Goal: Task Accomplishment & Management: Use online tool/utility

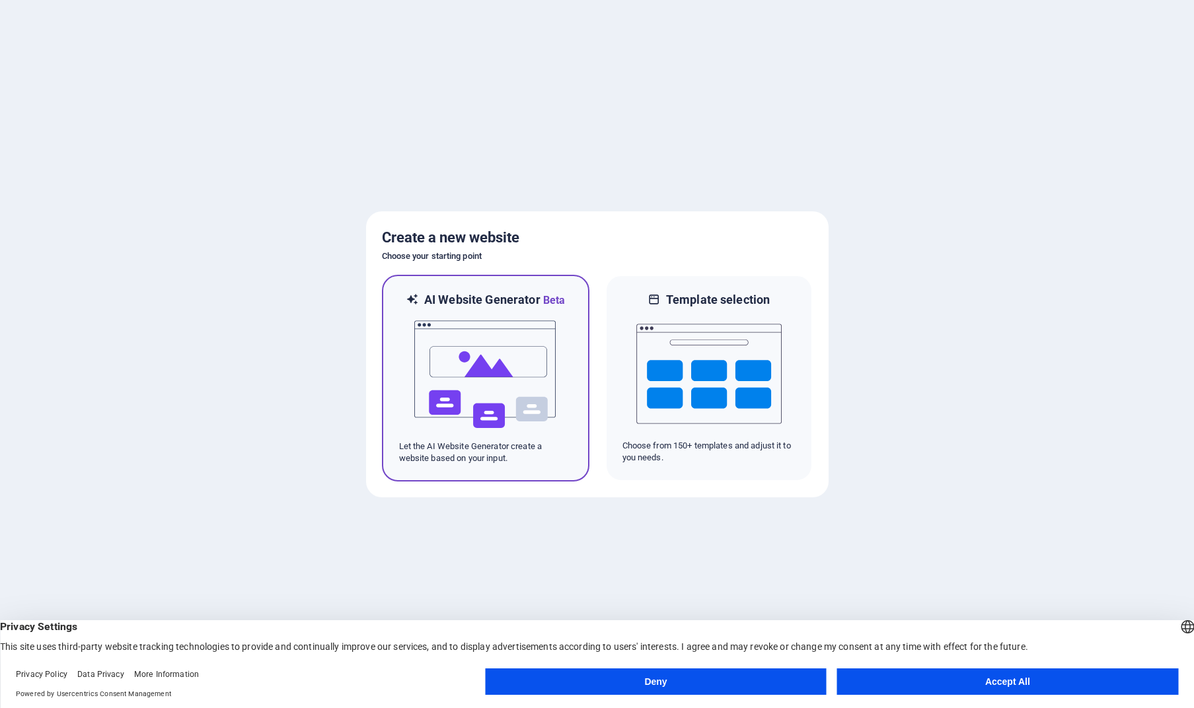
click at [510, 391] on img at bounding box center [485, 375] width 145 height 132
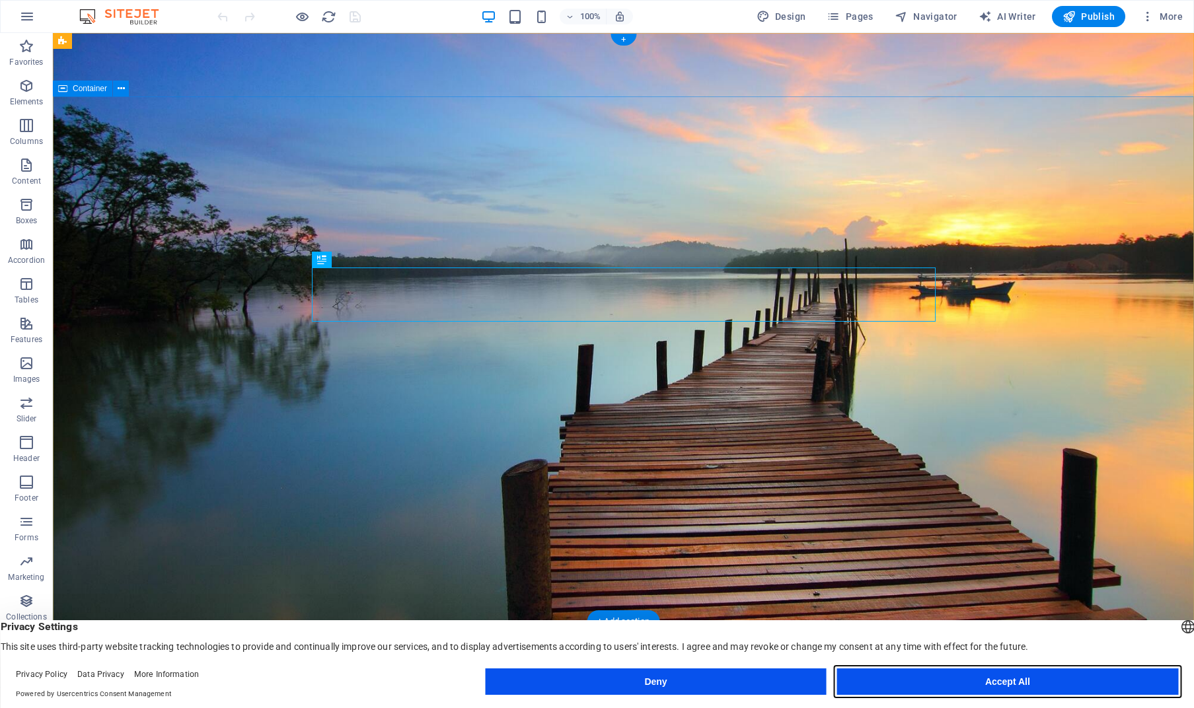
click at [1031, 685] on button "Accept All" at bounding box center [1007, 682] width 341 height 26
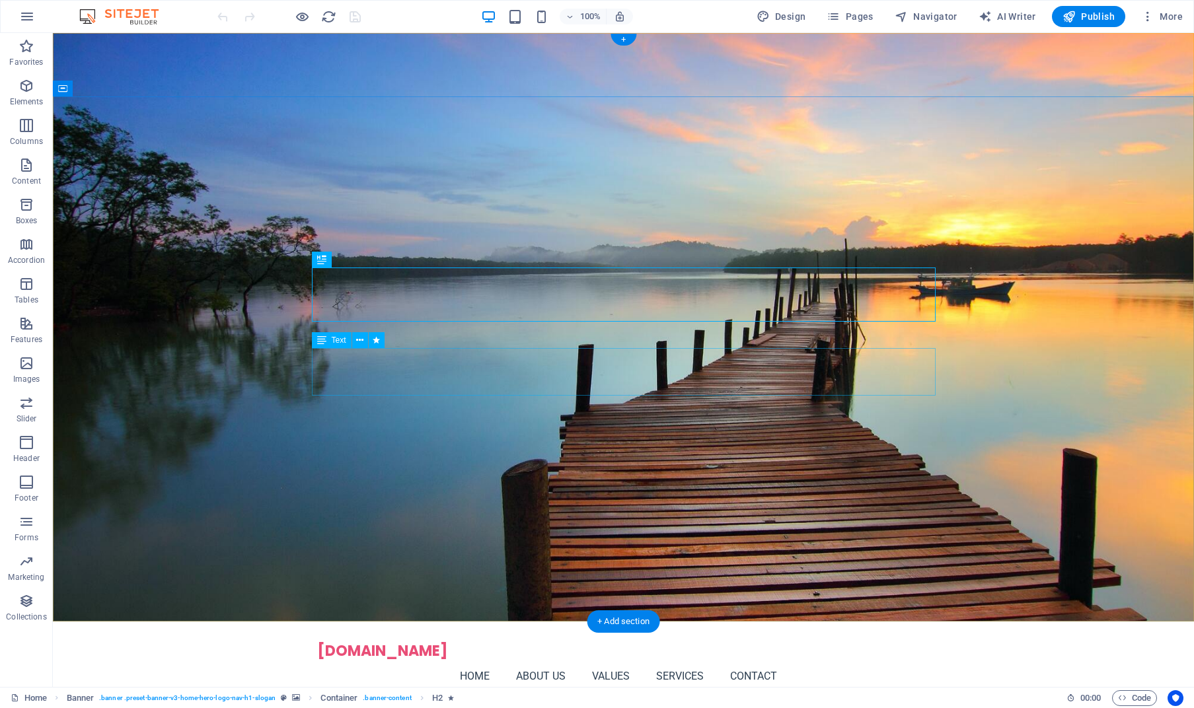
click at [337, 342] on span "Text" at bounding box center [339, 340] width 15 height 8
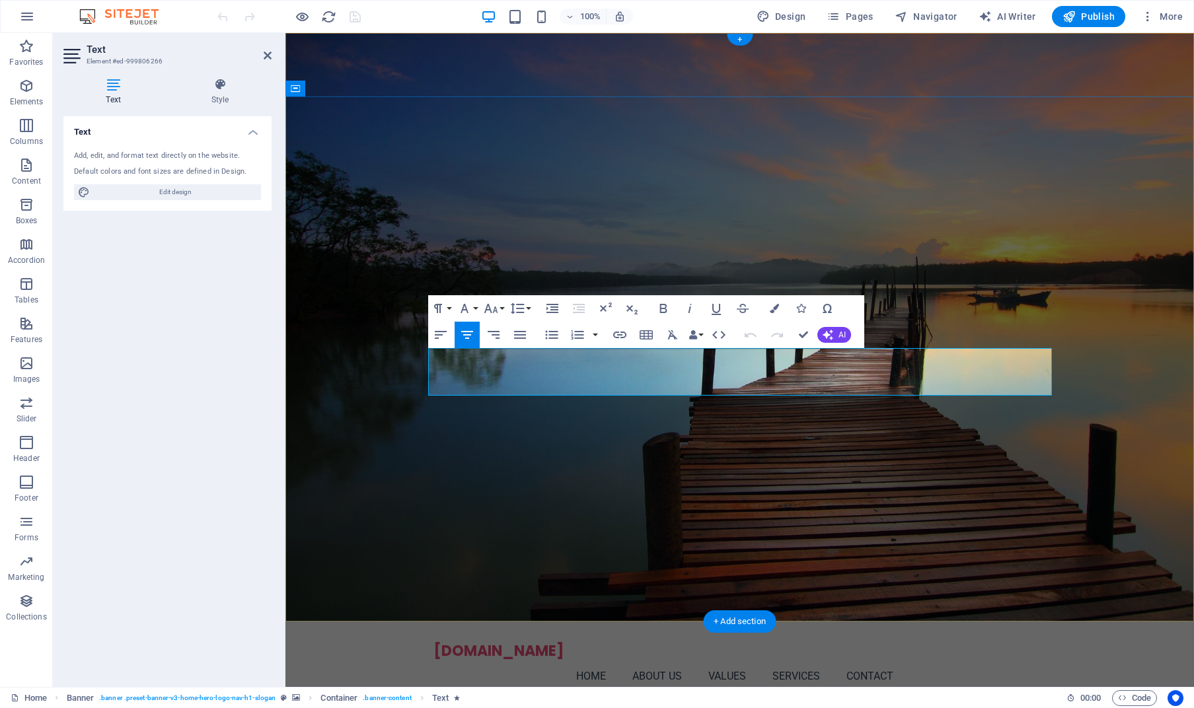
drag, startPoint x: 910, startPoint y: 357, endPoint x: 860, endPoint y: 357, distance: 50.2
drag, startPoint x: 776, startPoint y: 375, endPoint x: 743, endPoint y: 375, distance: 33.0
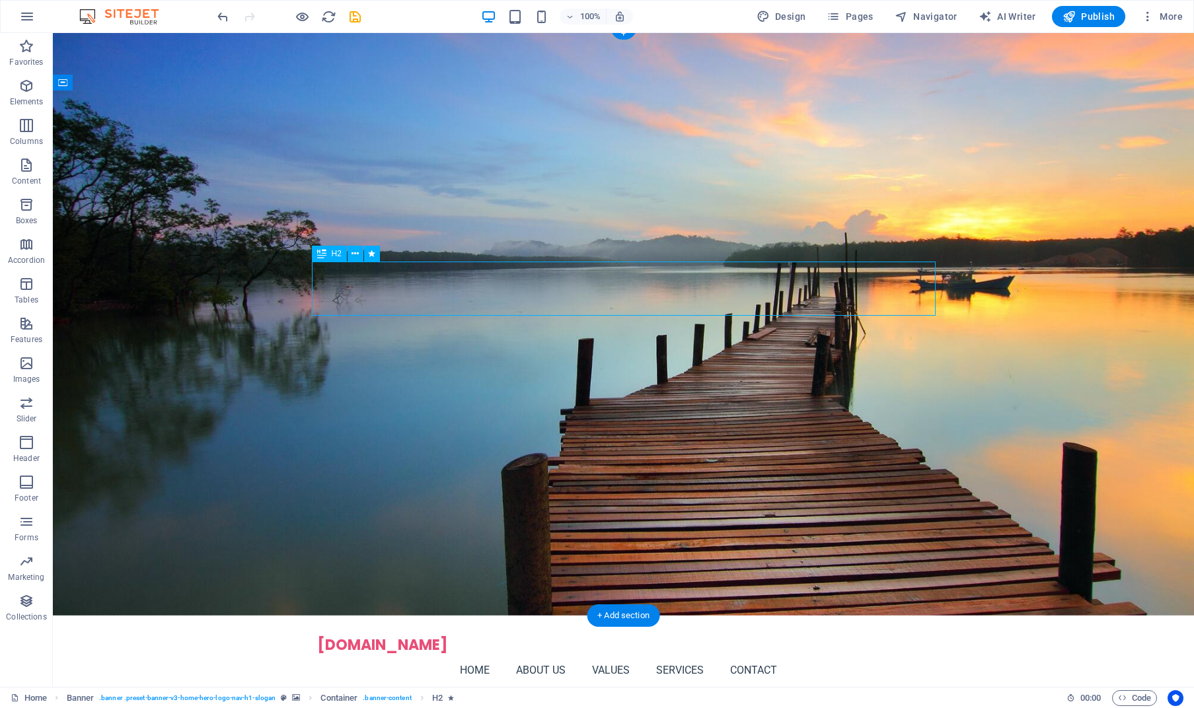
scroll to position [9, 0]
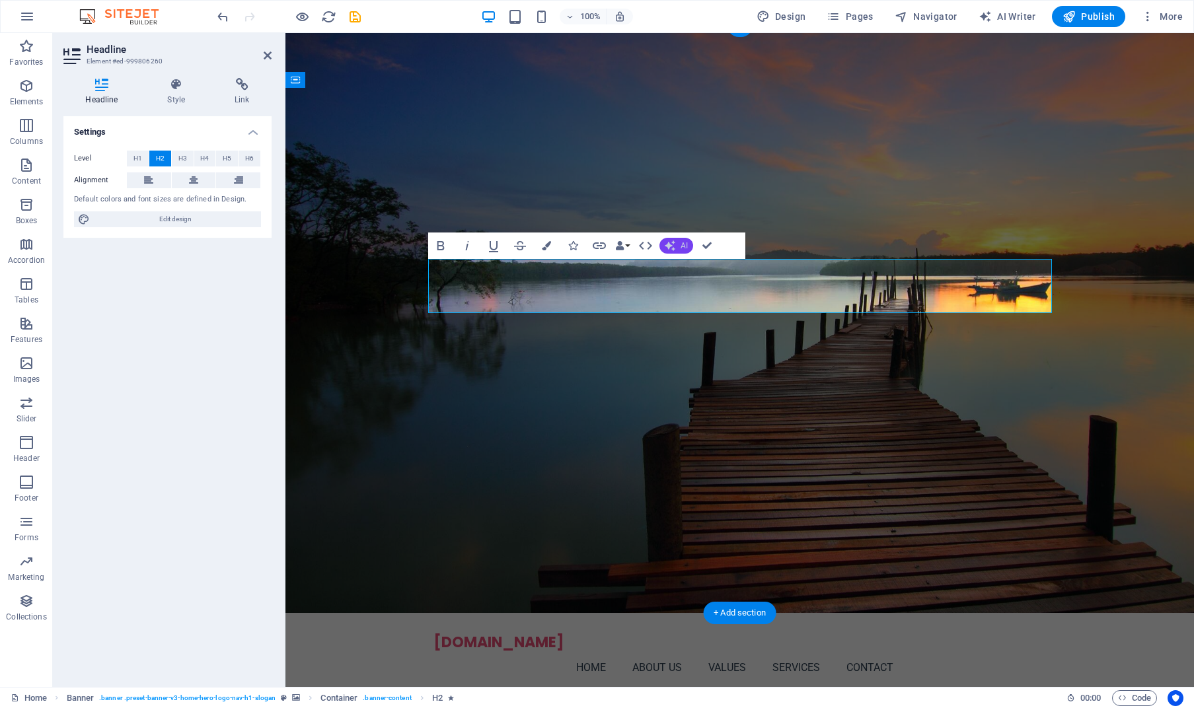
click at [670, 244] on icon "button" at bounding box center [670, 246] width 11 height 11
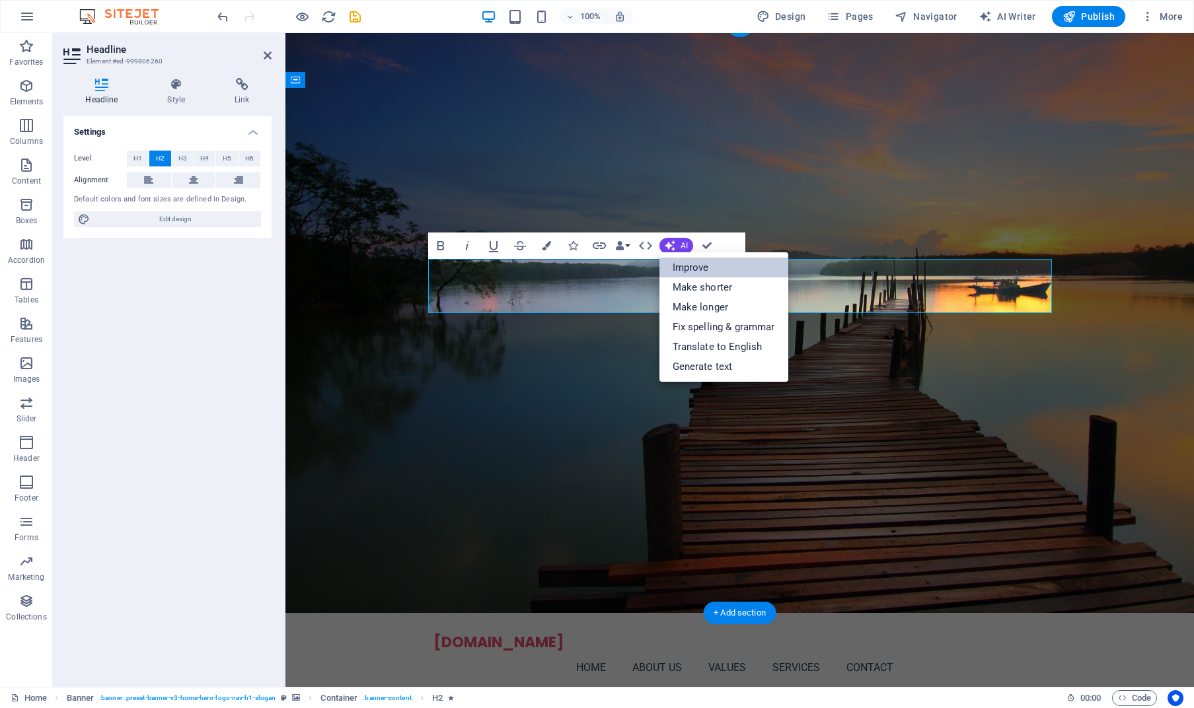
click at [691, 266] on link "Improve" at bounding box center [724, 268] width 129 height 20
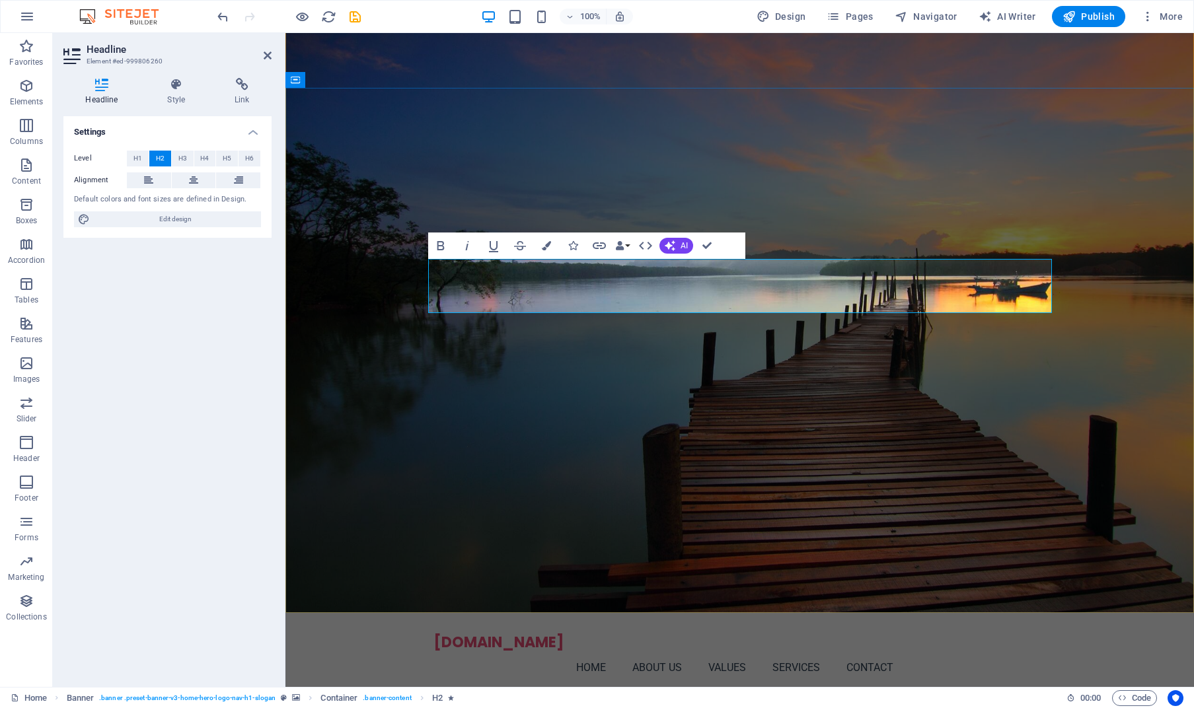
drag, startPoint x: 864, startPoint y: 302, endPoint x: 472, endPoint y: 274, distance: 393.6
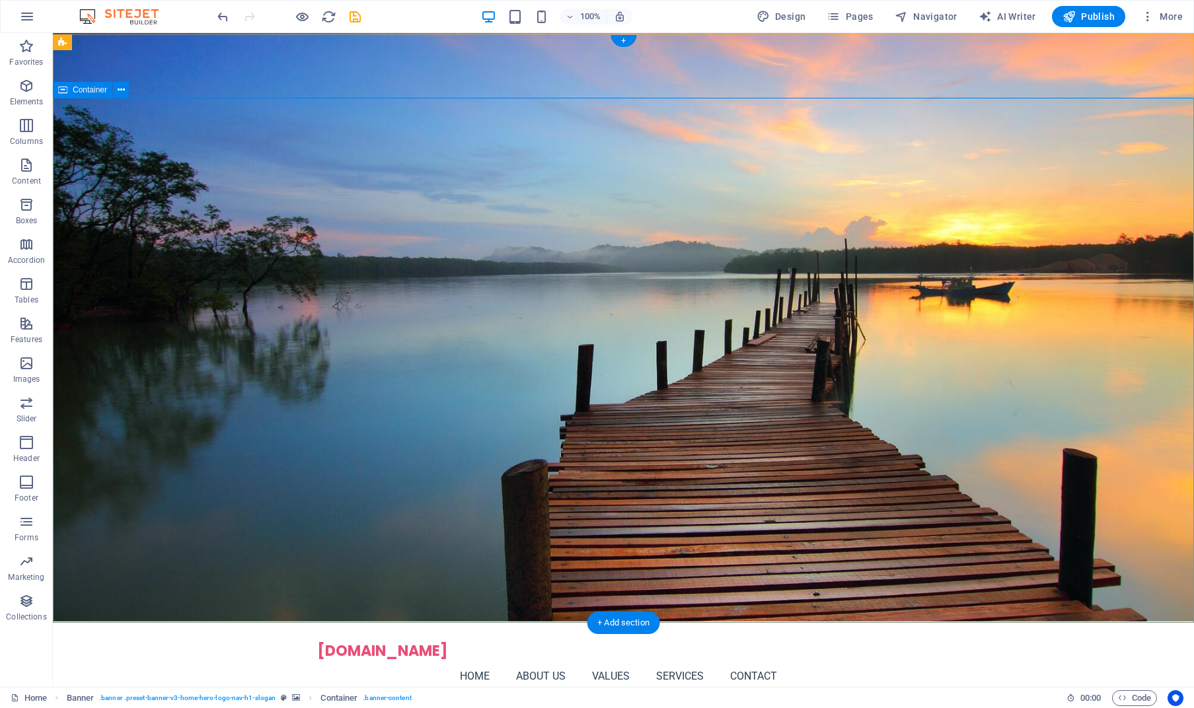
scroll to position [0, 0]
click at [332, 52] on icon at bounding box center [327, 54] width 11 height 16
click at [359, 643] on div "[DOMAIN_NAME]" at bounding box center [623, 652] width 613 height 18
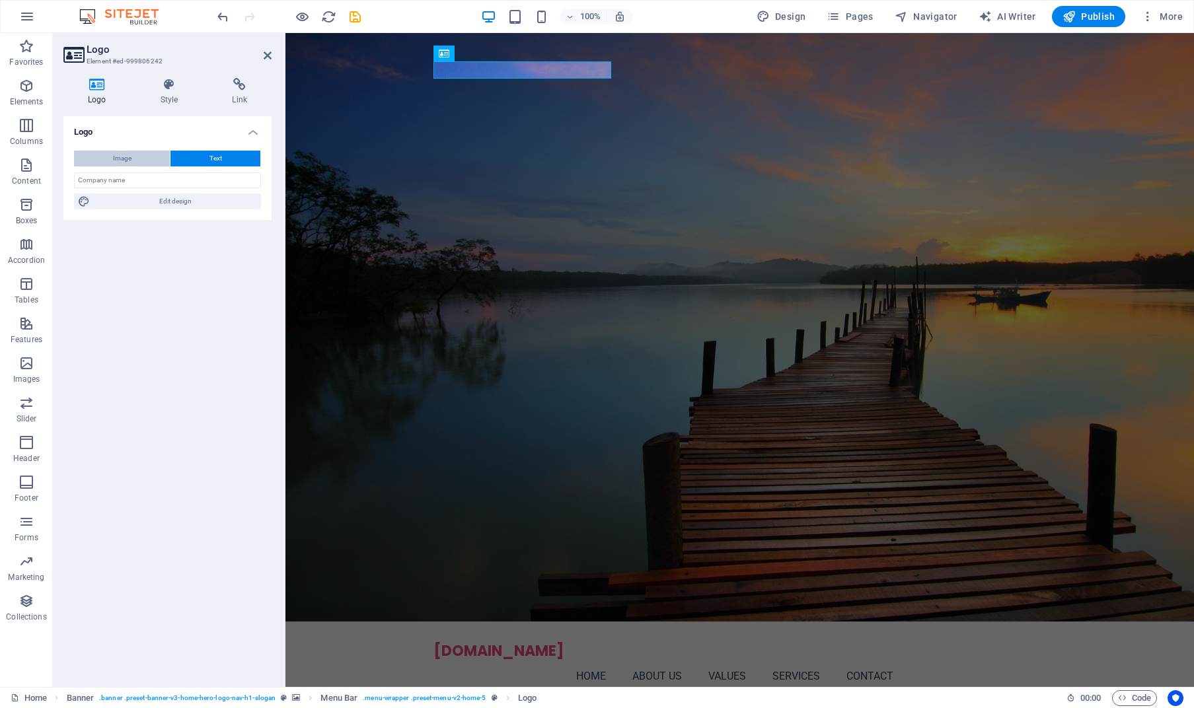
click at [108, 159] on button "Image" at bounding box center [122, 159] width 96 height 16
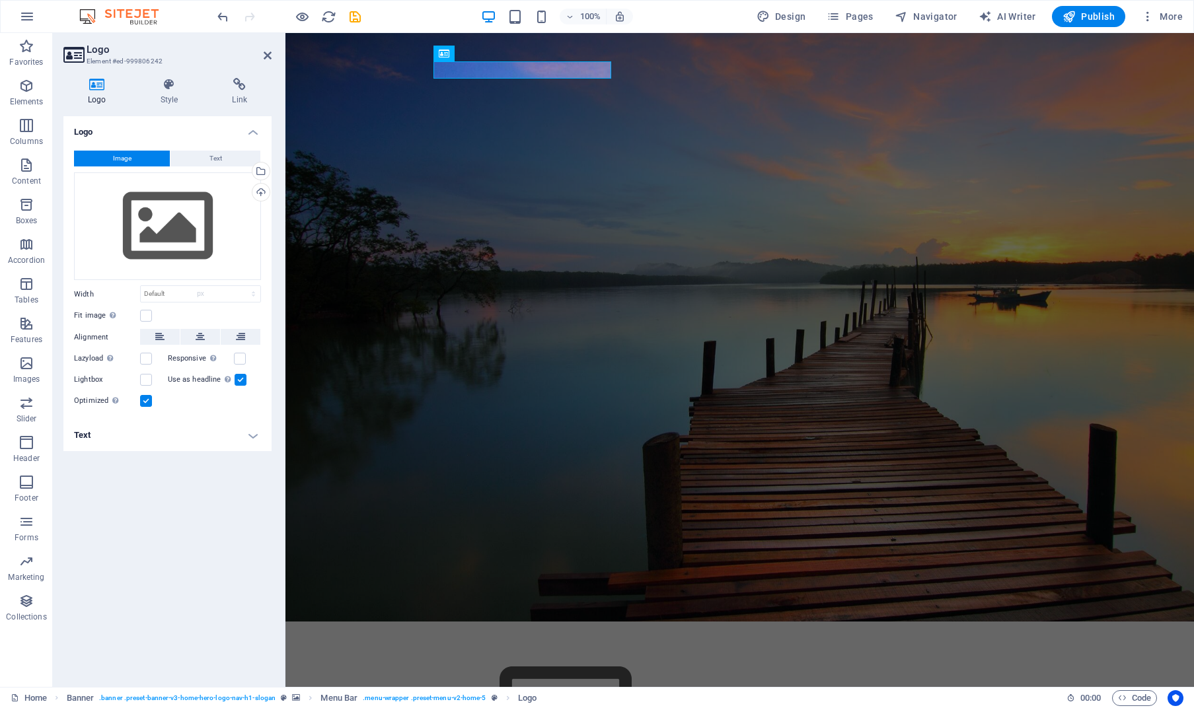
select select "DISABLED_OPTION_VALUE"
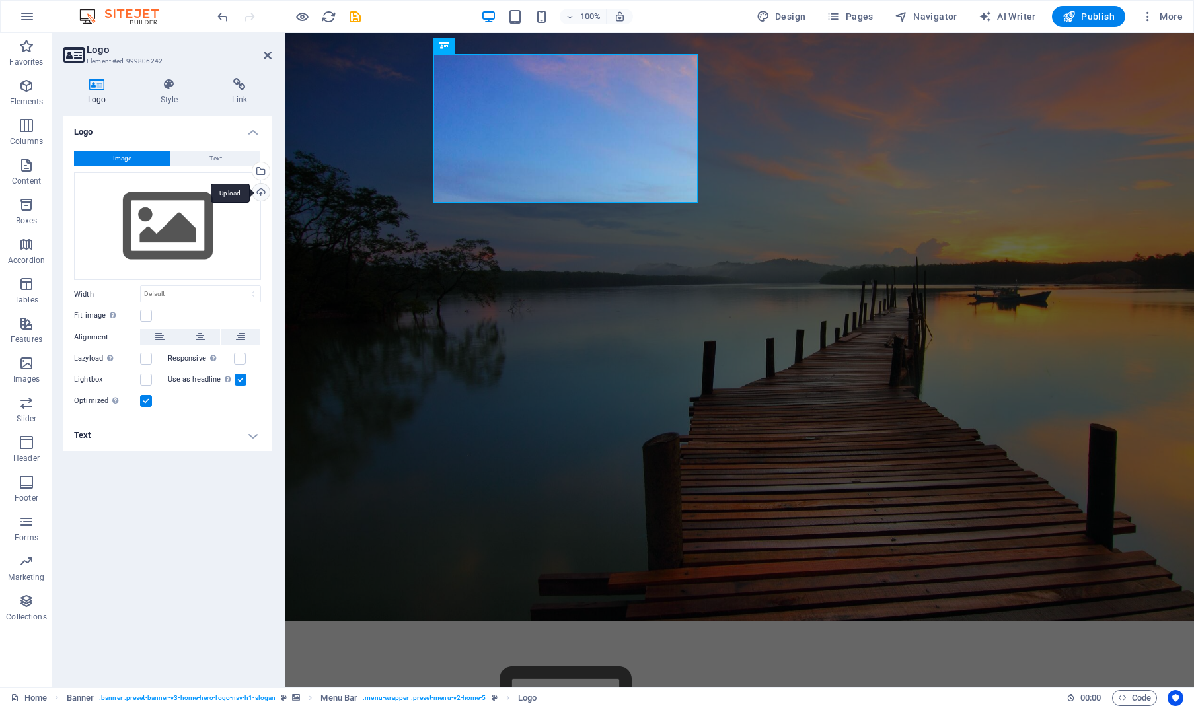
click at [264, 195] on div "Upload" at bounding box center [260, 194] width 20 height 20
click at [267, 54] on icon at bounding box center [268, 55] width 8 height 11
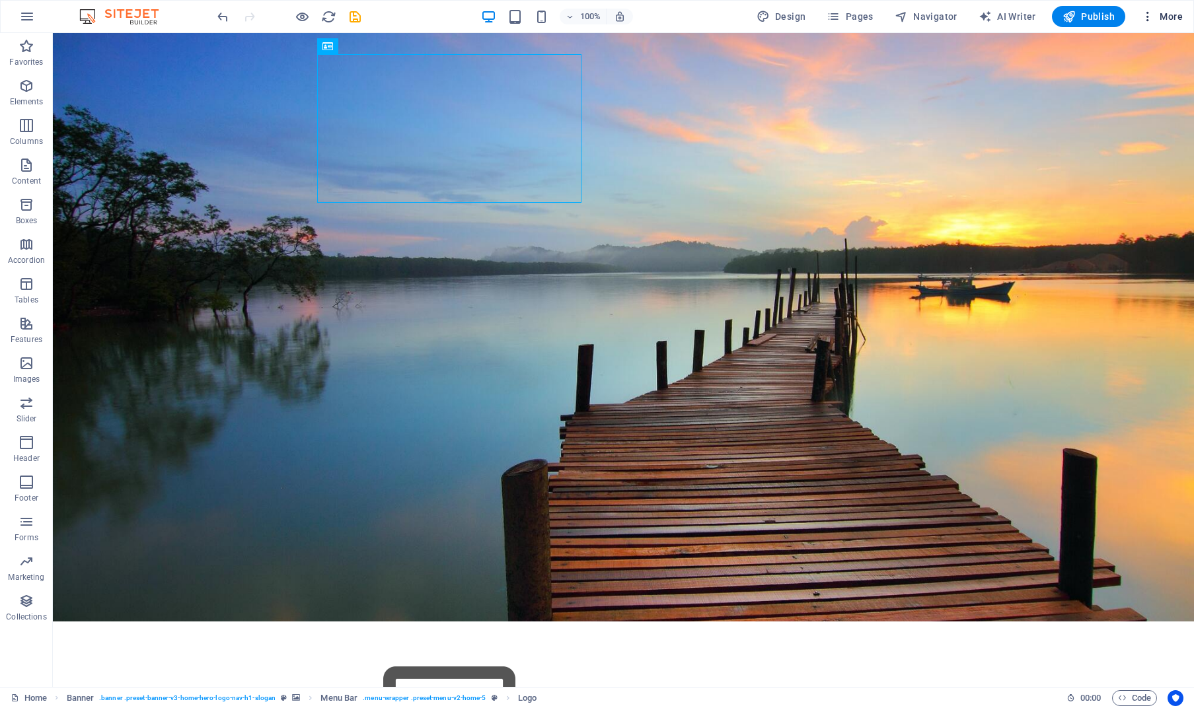
click at [1168, 20] on span "More" at bounding box center [1162, 16] width 42 height 13
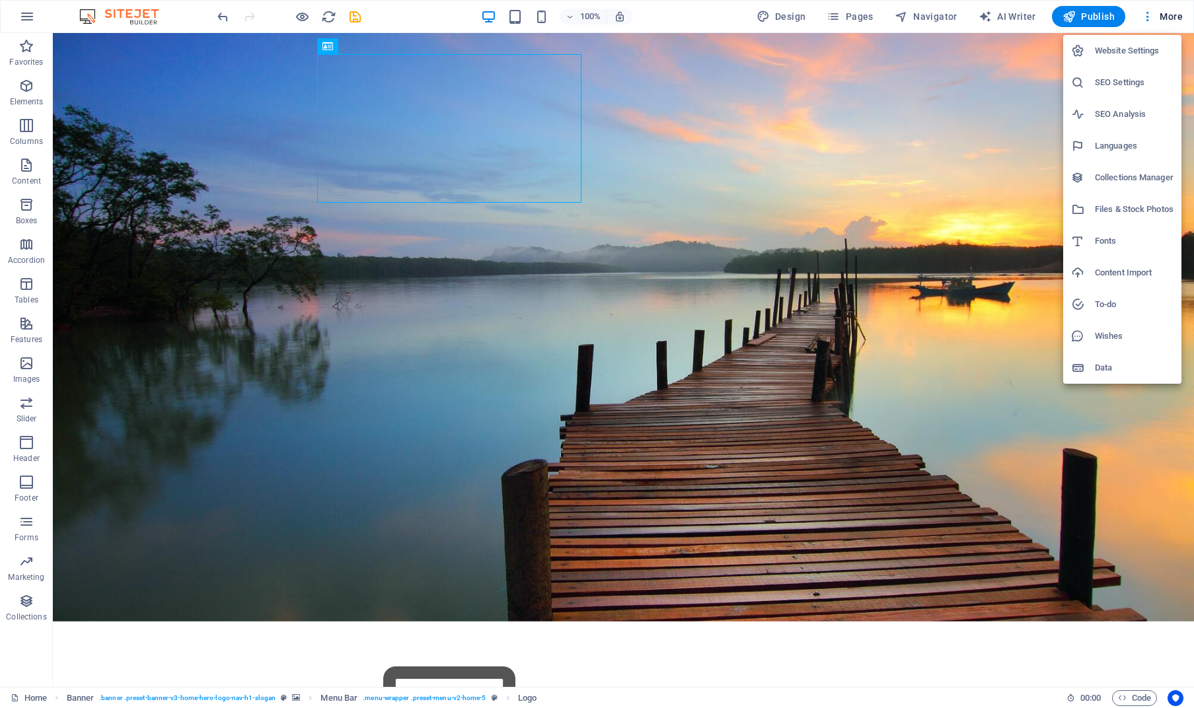
click at [231, 132] on div at bounding box center [597, 354] width 1194 height 708
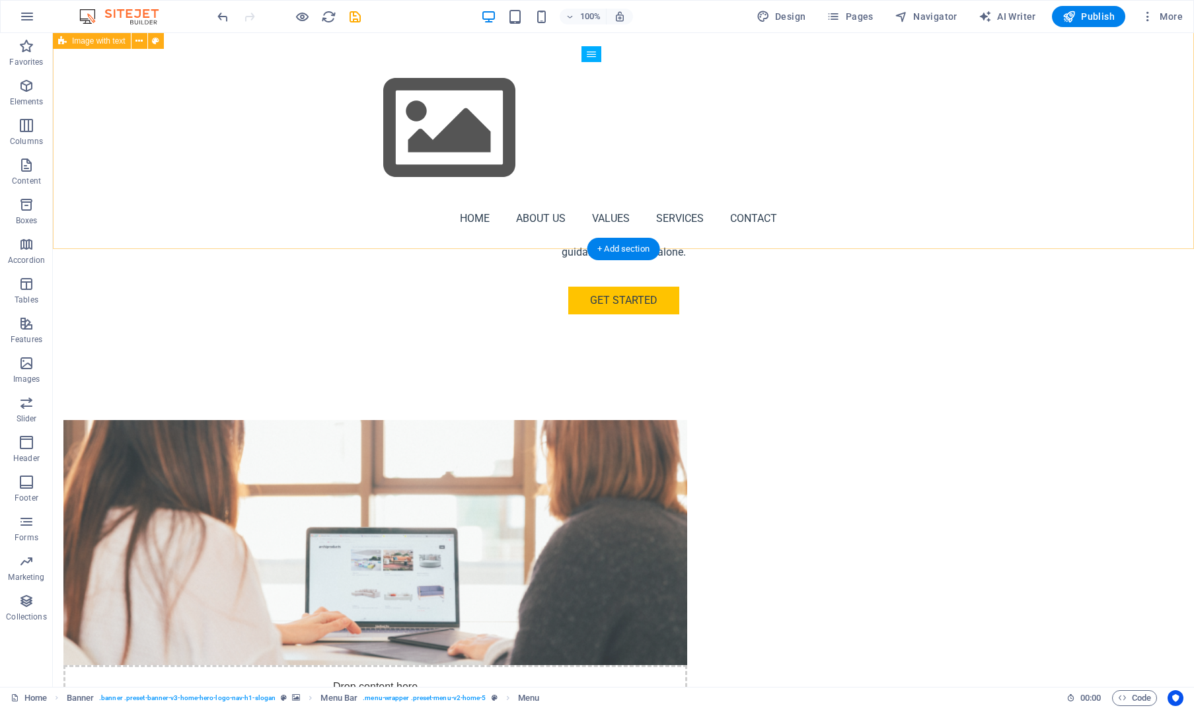
scroll to position [726, 0]
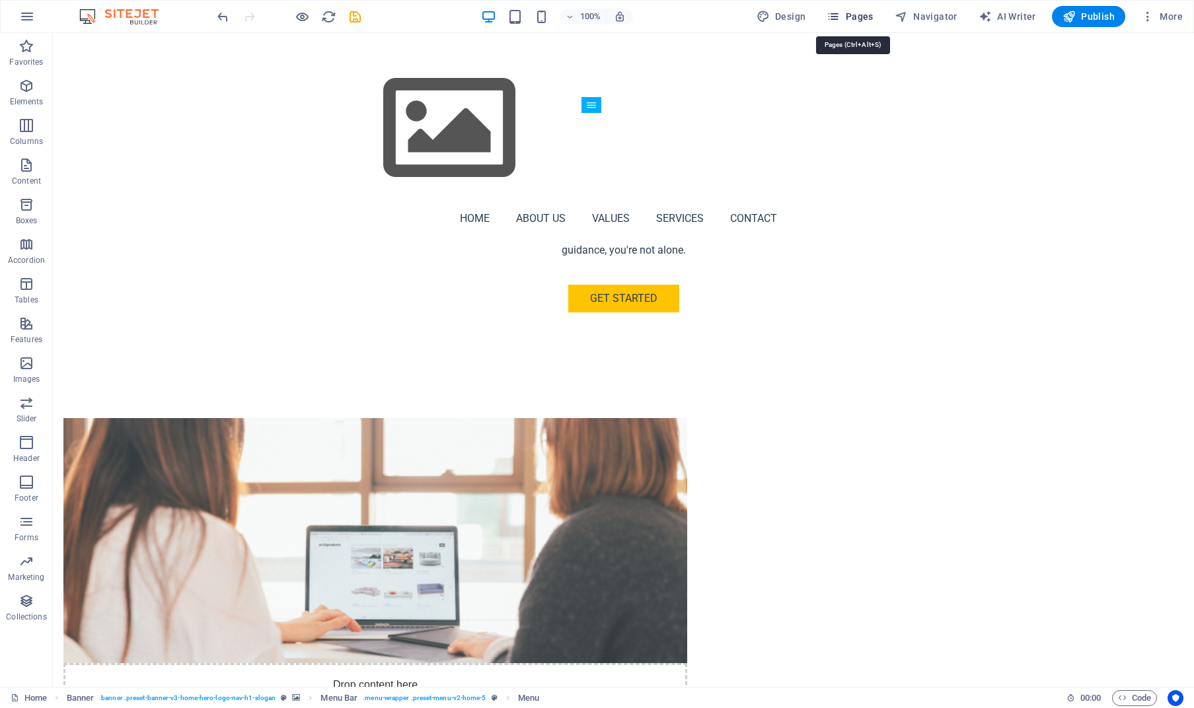
click at [840, 13] on icon "button" at bounding box center [833, 16] width 13 height 13
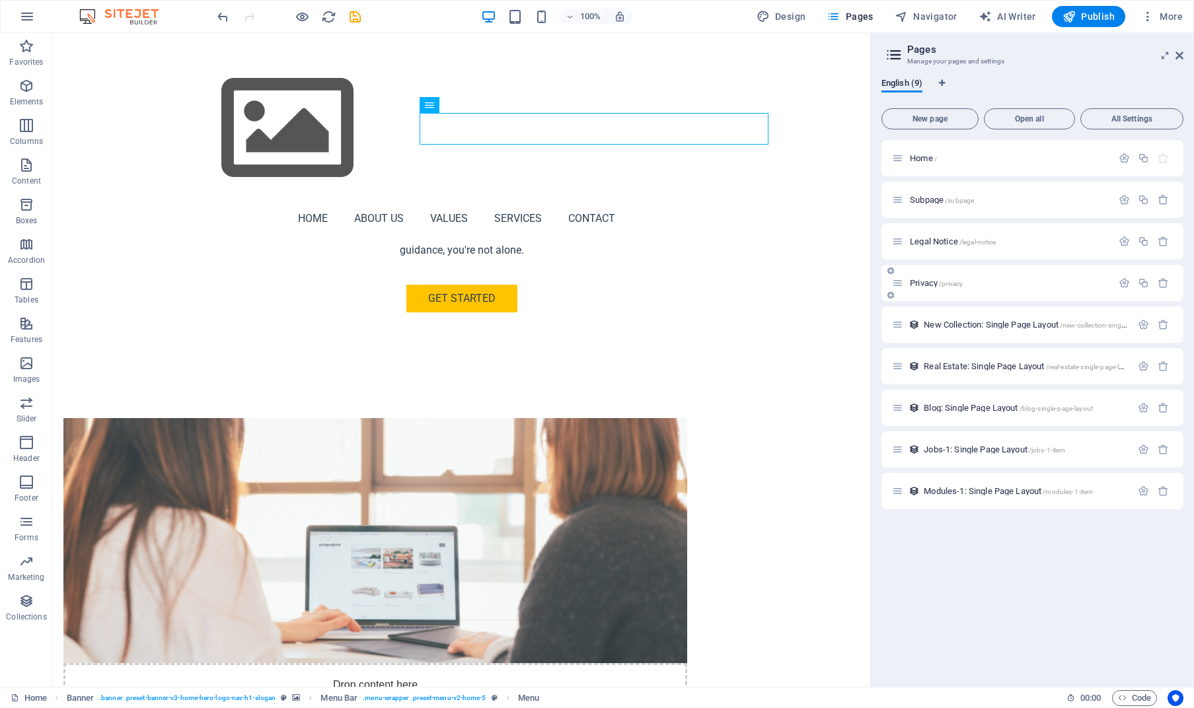
click at [954, 286] on span "/privacy" at bounding box center [951, 283] width 24 height 7
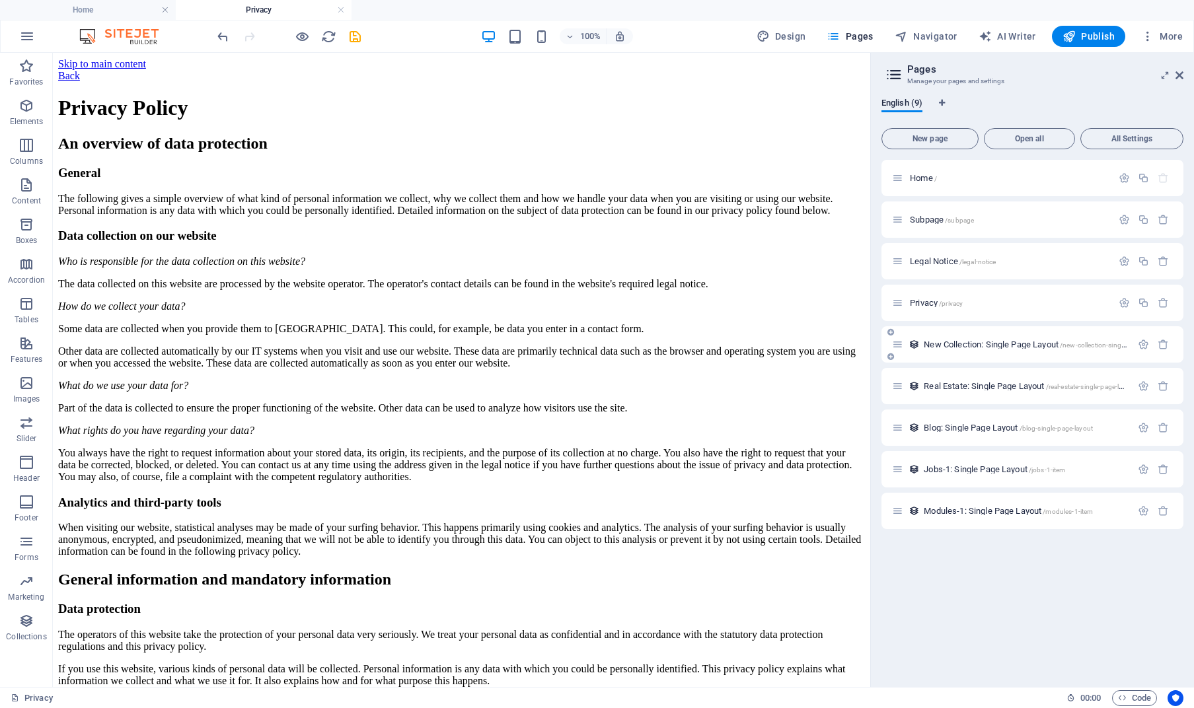
scroll to position [0, 0]
click at [919, 220] on span "Subpage /subpage" at bounding box center [942, 220] width 64 height 10
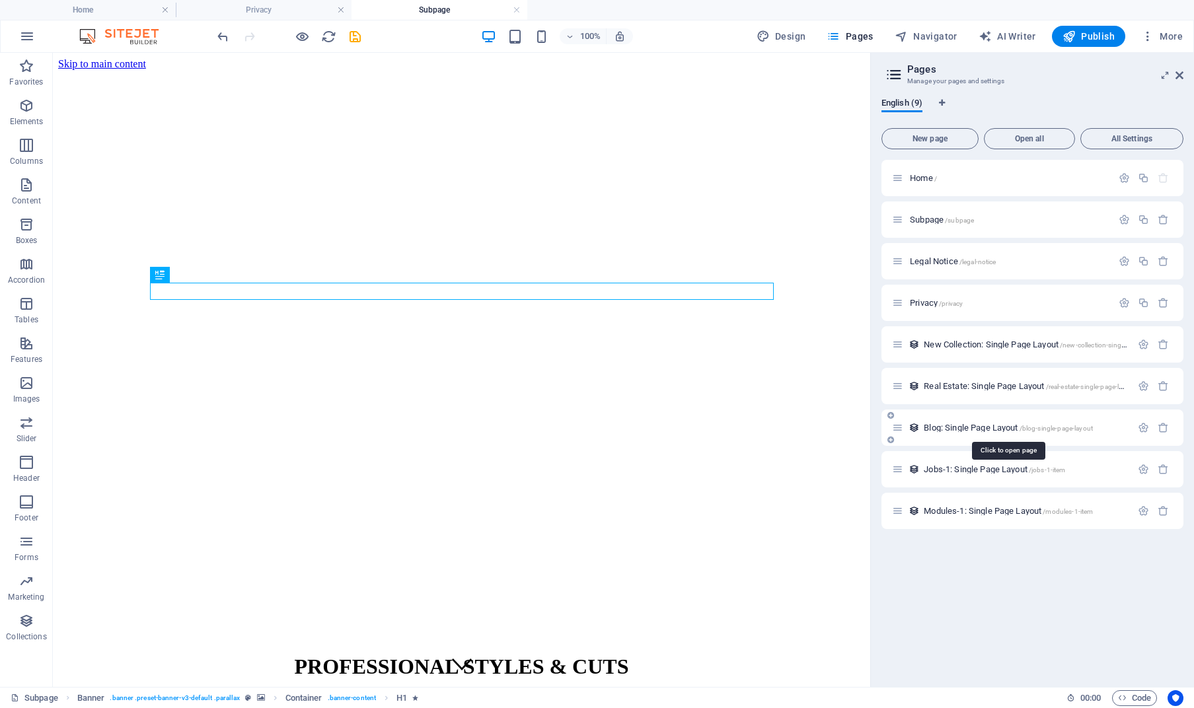
click at [952, 428] on span "Blog: Single Page Layout /blog-single-page-layout" at bounding box center [1008, 428] width 169 height 10
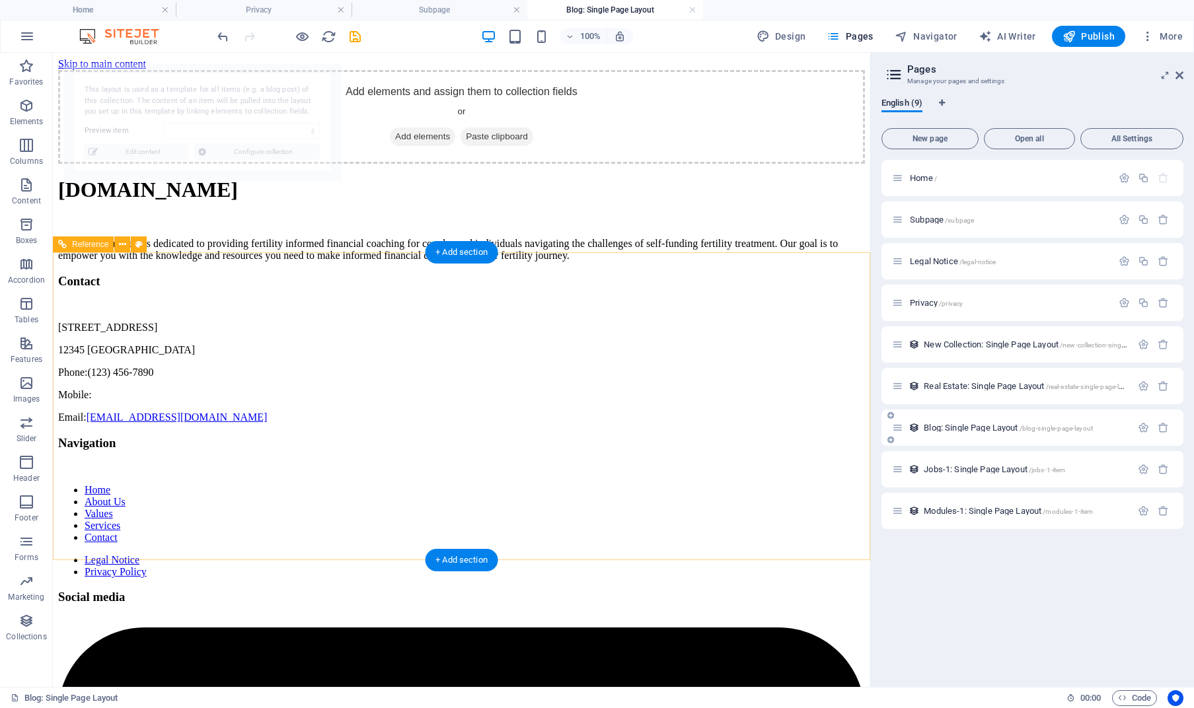
select select "68dd268a285857327e0cdfbb"
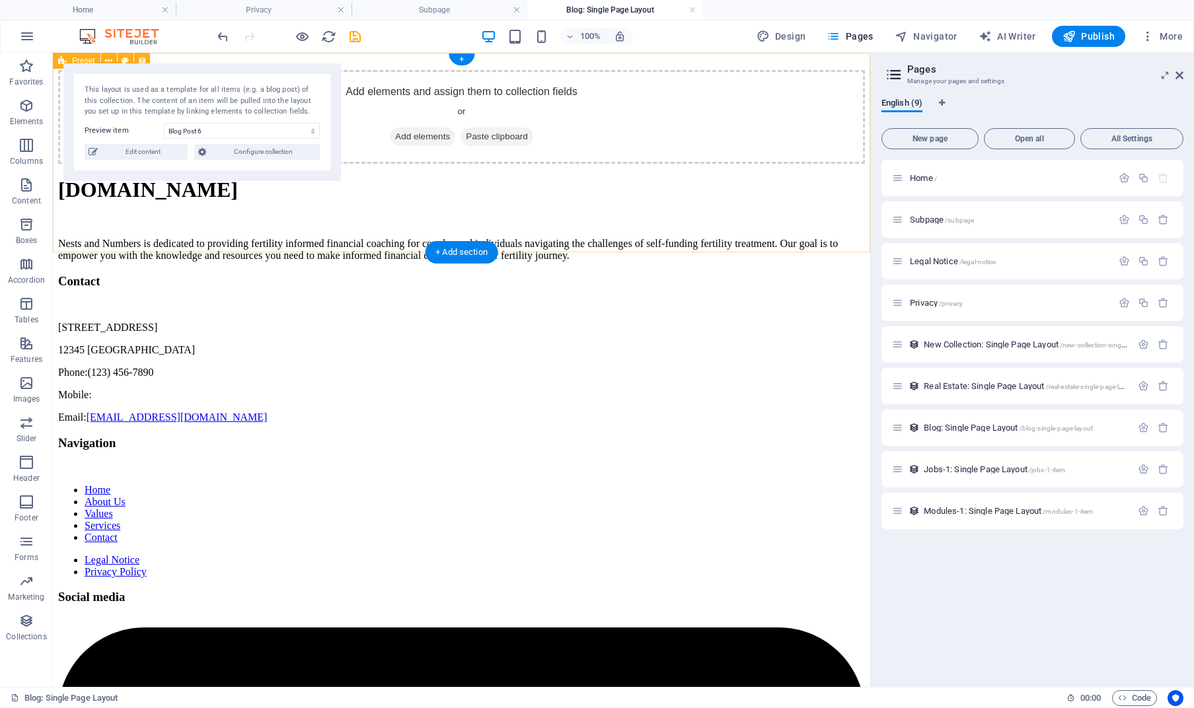
click at [211, 164] on div "Add elements and assign them to collection fields or Add elements Paste clipboa…" at bounding box center [461, 117] width 807 height 94
click at [925, 305] on span "Privacy /privacy" at bounding box center [936, 303] width 53 height 10
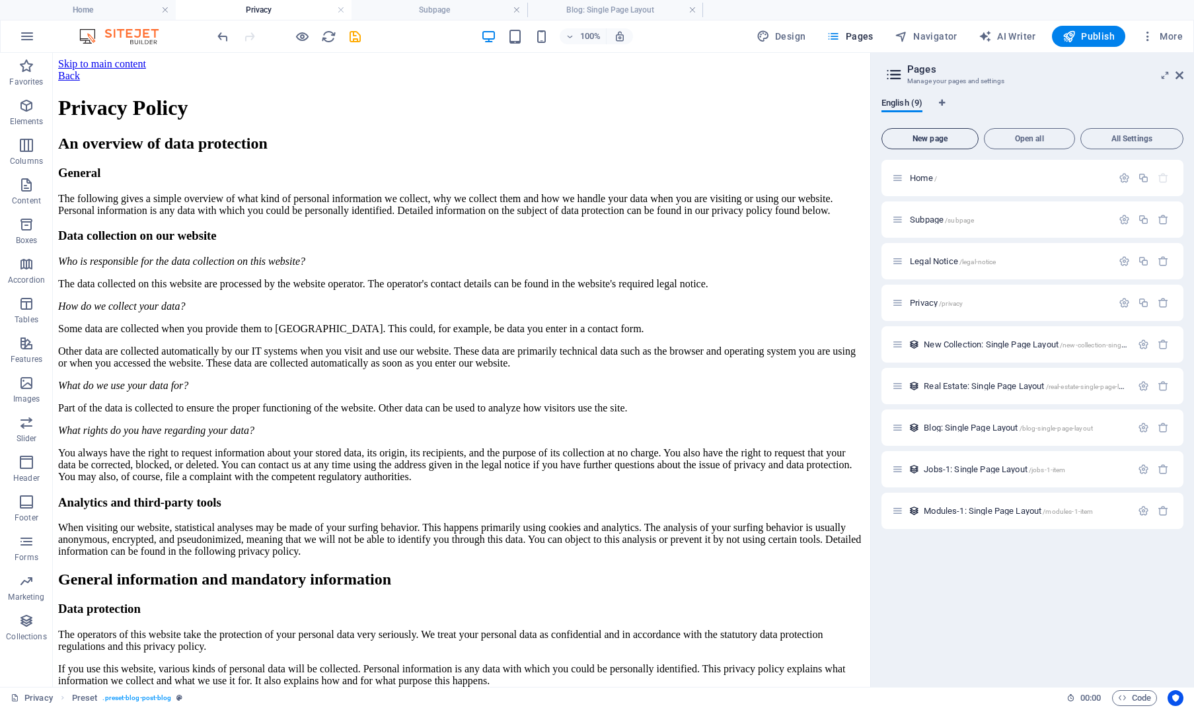
click at [940, 135] on span "New page" at bounding box center [929, 139] width 85 height 8
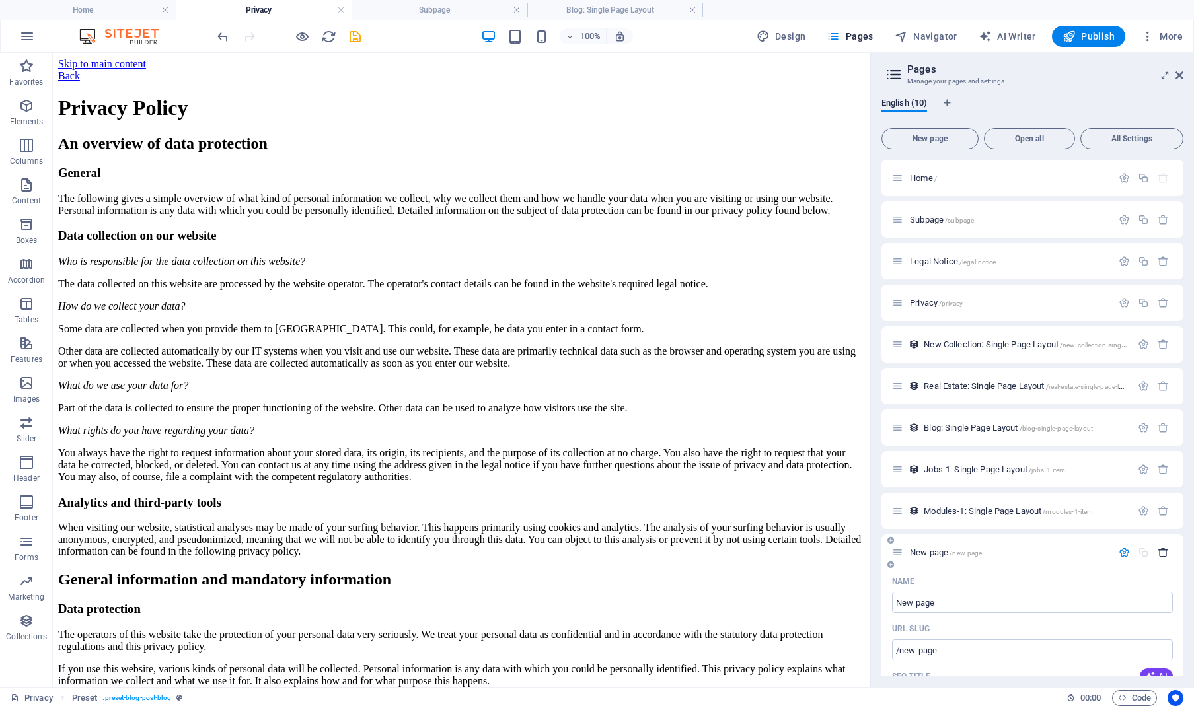
click at [1161, 553] on icon "button" at bounding box center [1163, 552] width 11 height 11
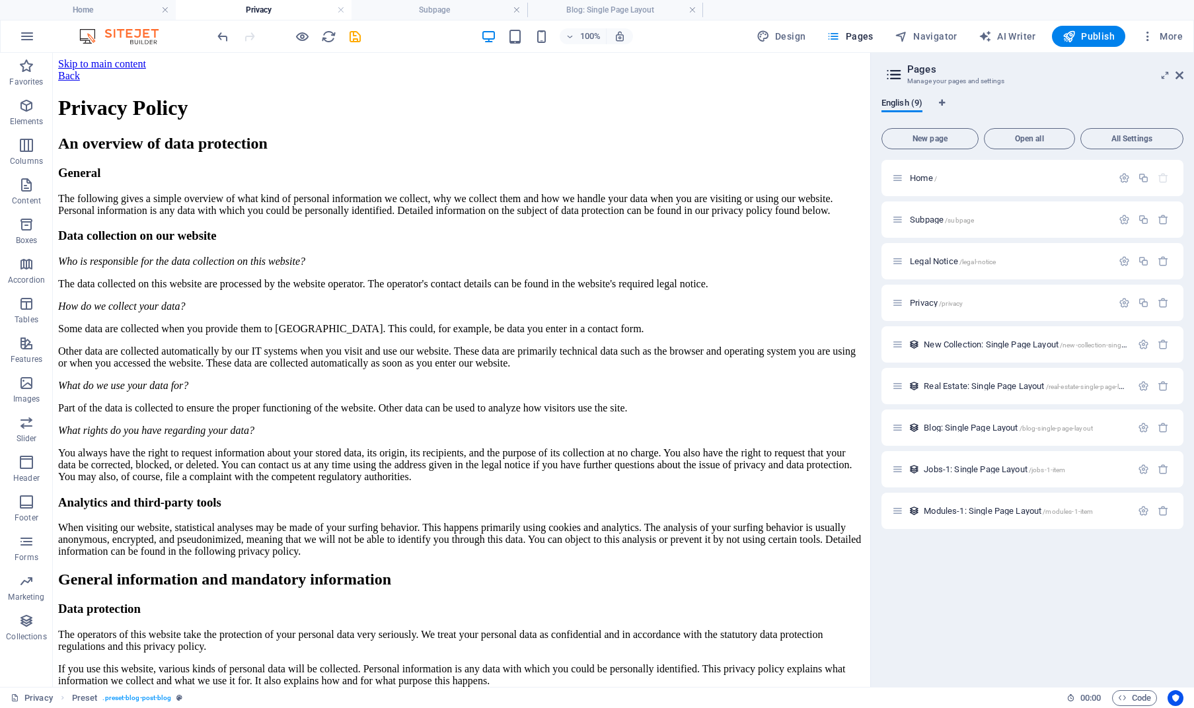
click at [1004, 576] on div "Home / Subpage /subpage Legal Notice /legal-notice Privacy /privacy New Collect…" at bounding box center [1033, 418] width 302 height 517
click at [923, 179] on span "Home /" at bounding box center [923, 178] width 27 height 10
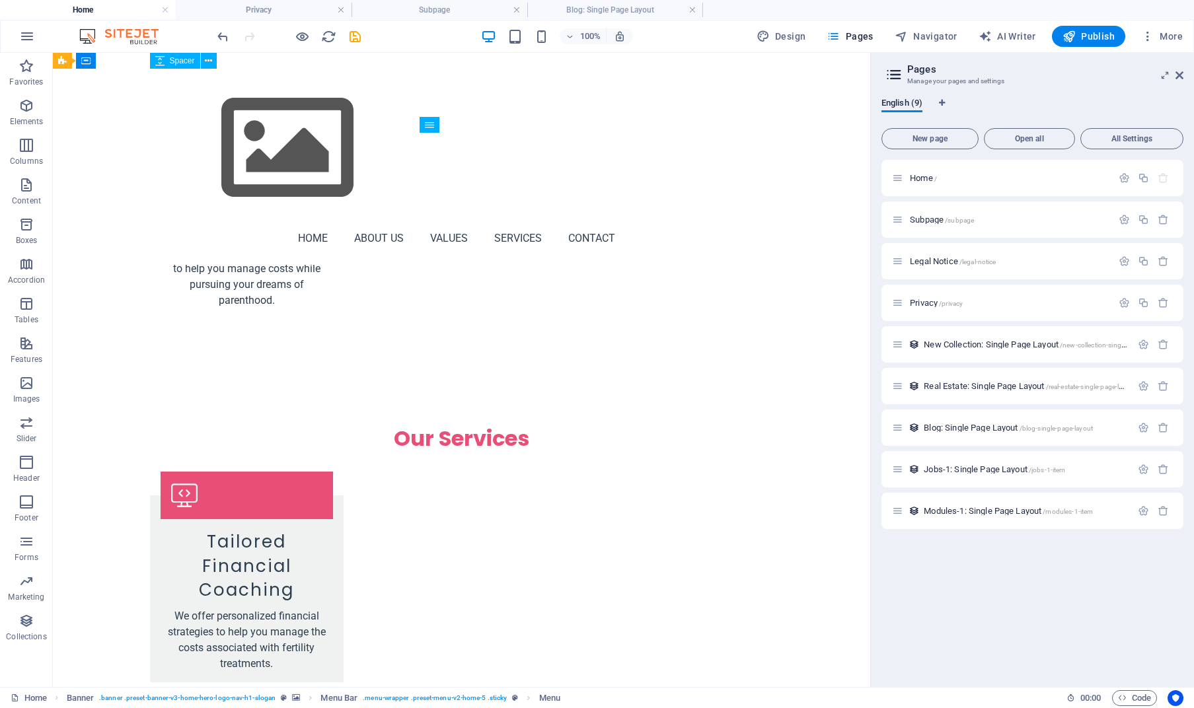
scroll to position [2129, 0]
click at [927, 35] on span "Navigator" at bounding box center [926, 36] width 63 height 13
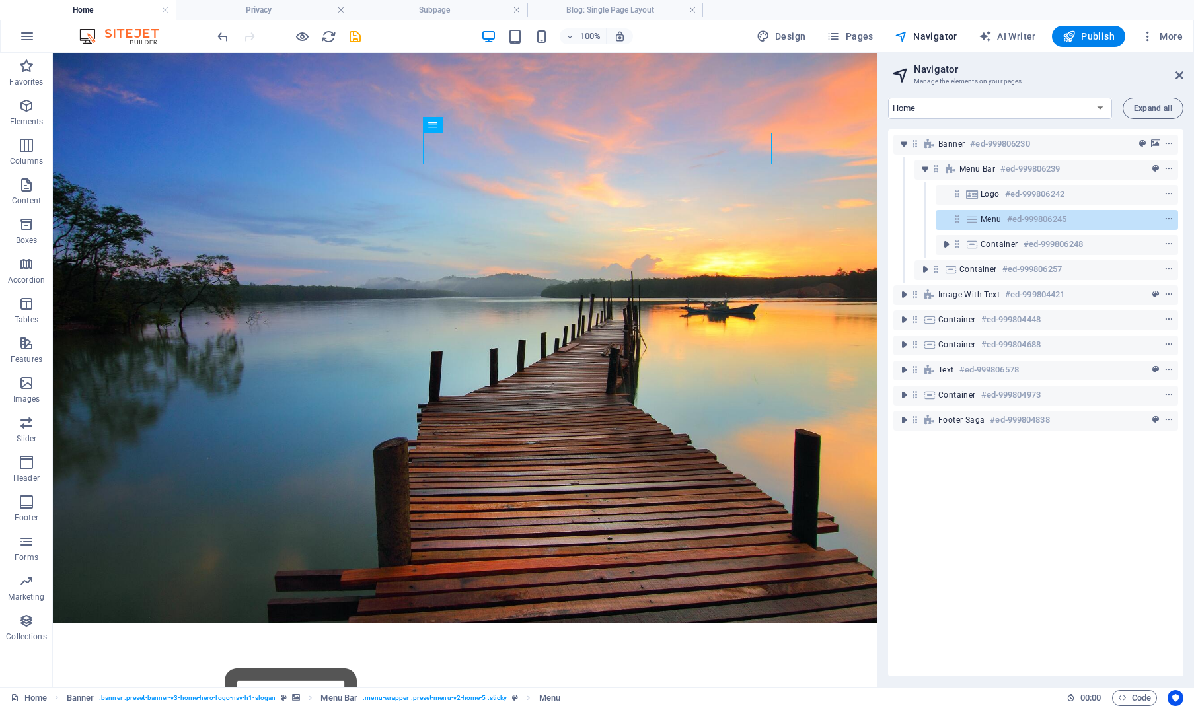
scroll to position [0, 0]
click at [1170, 219] on icon "context-menu" at bounding box center [1168, 219] width 9 height 9
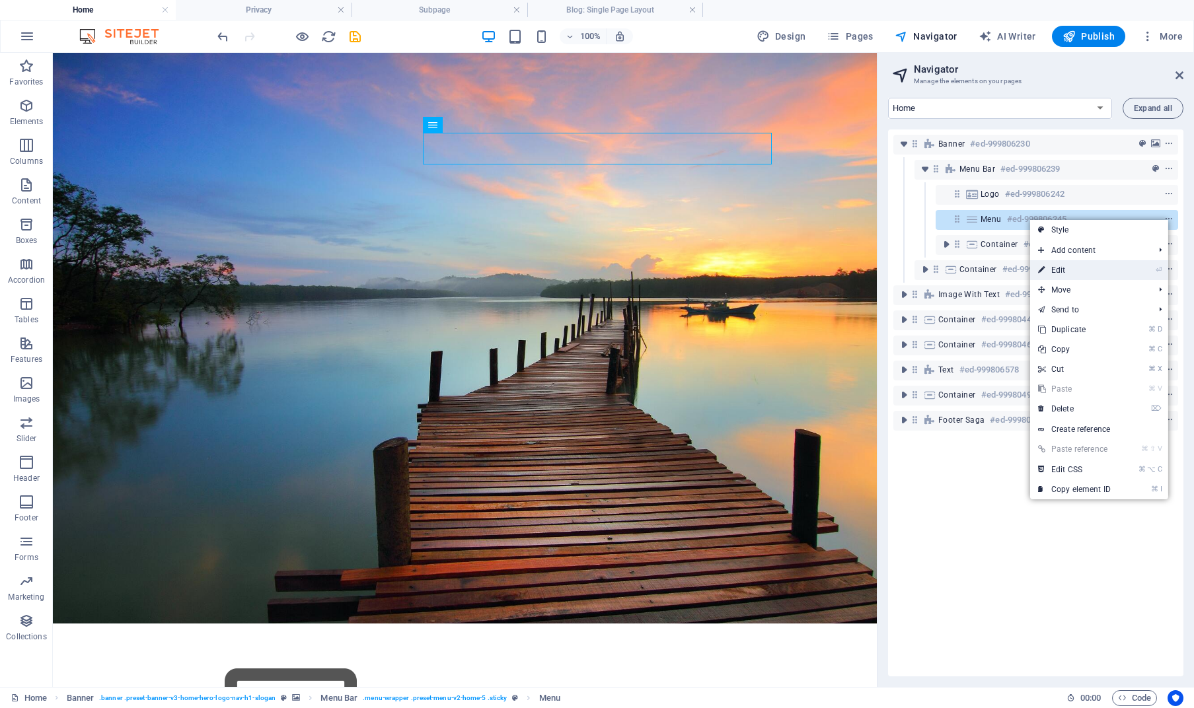
click at [1120, 268] on li "⏎ Edit" at bounding box center [1099, 270] width 138 height 20
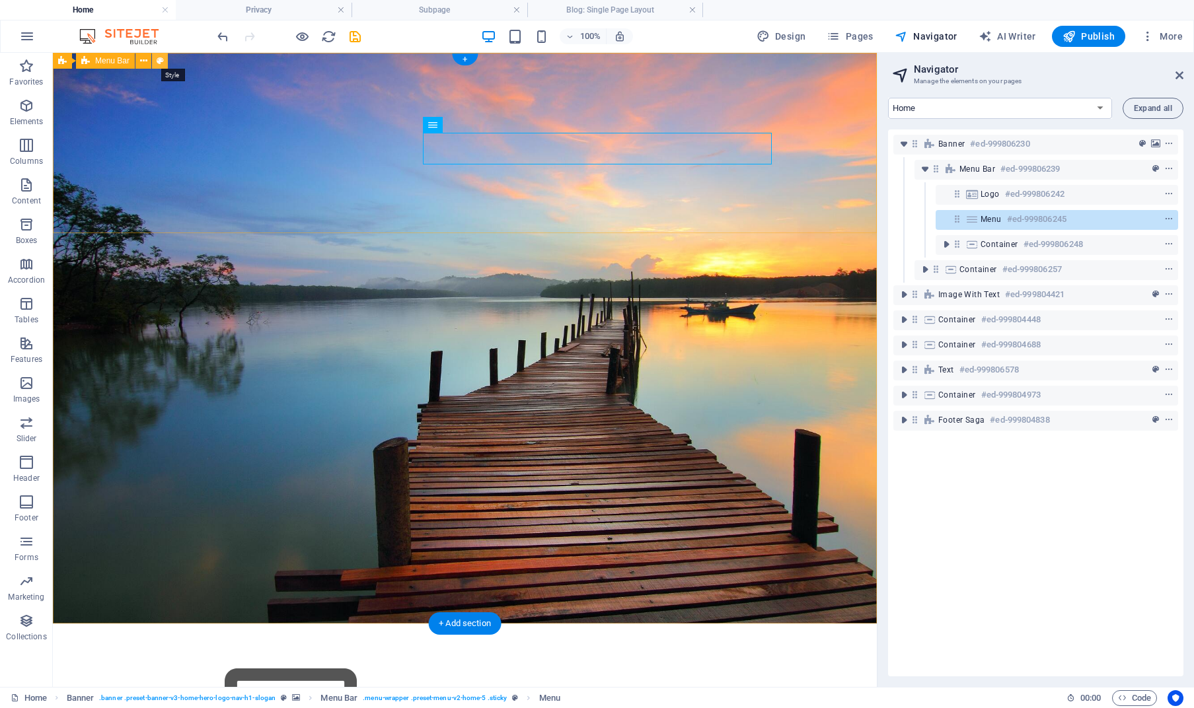
click at [159, 60] on icon at bounding box center [160, 61] width 7 height 14
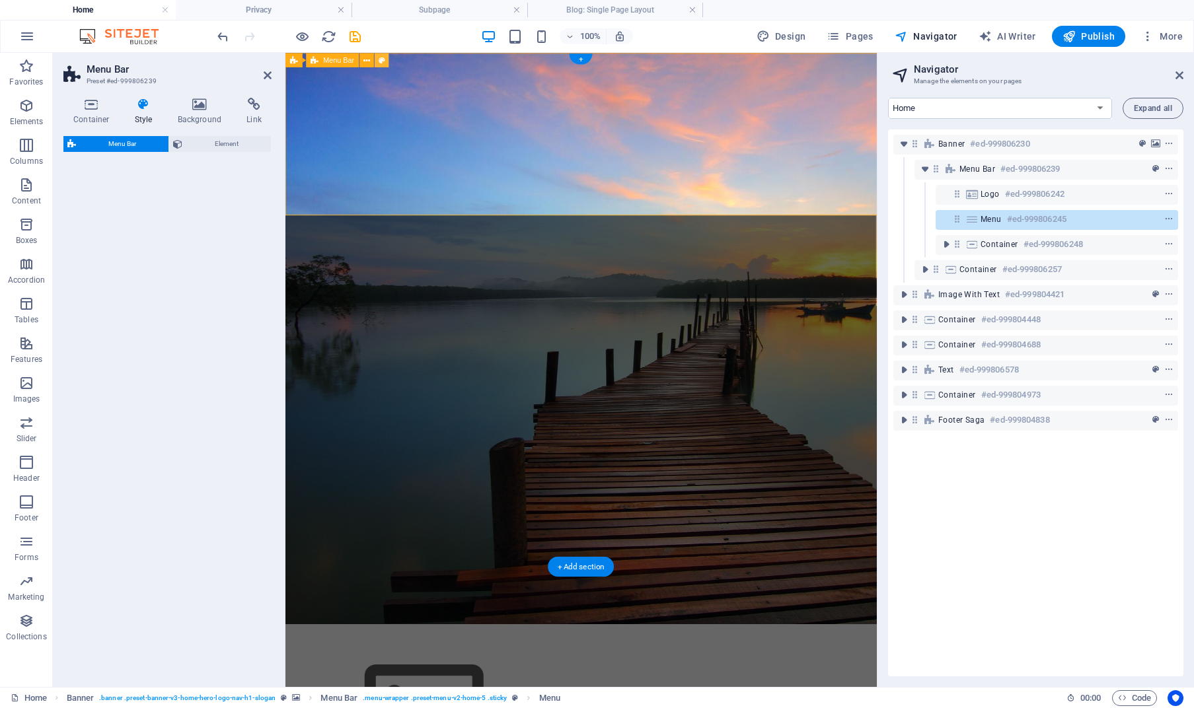
select select "rem"
select select "preset-menu-v2-home-5"
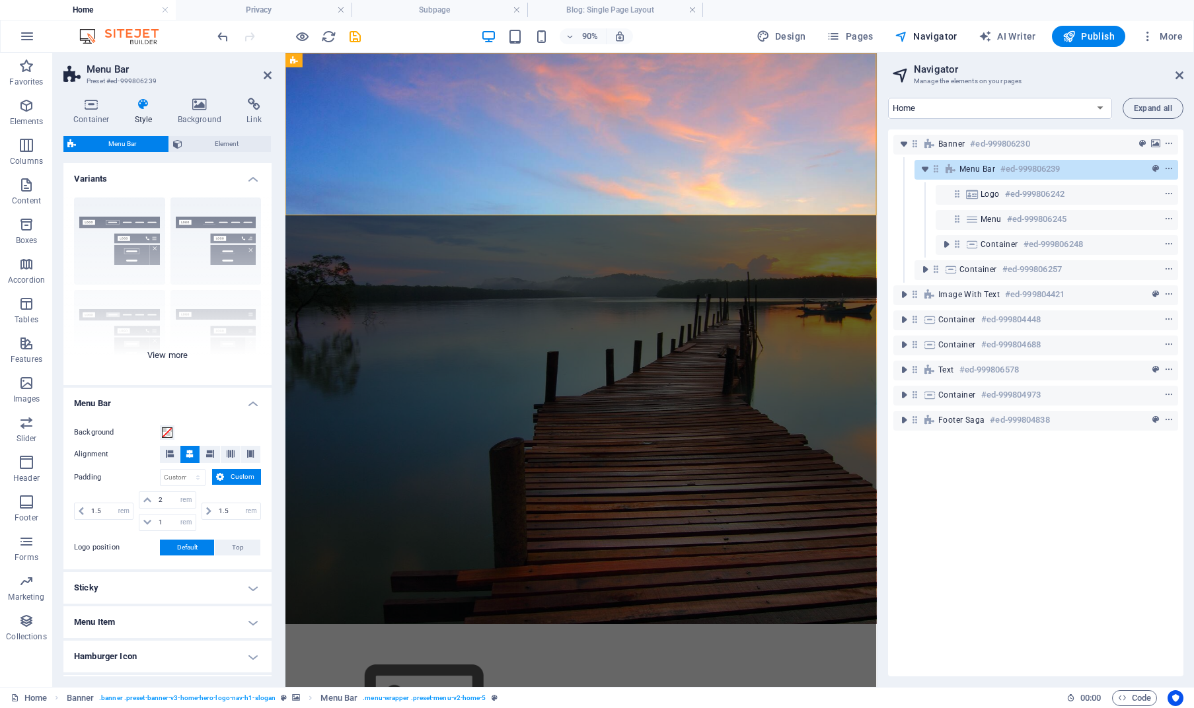
click at [172, 356] on div "Border Centered Default Fixed Loki Trigger Wide XXL" at bounding box center [167, 286] width 208 height 198
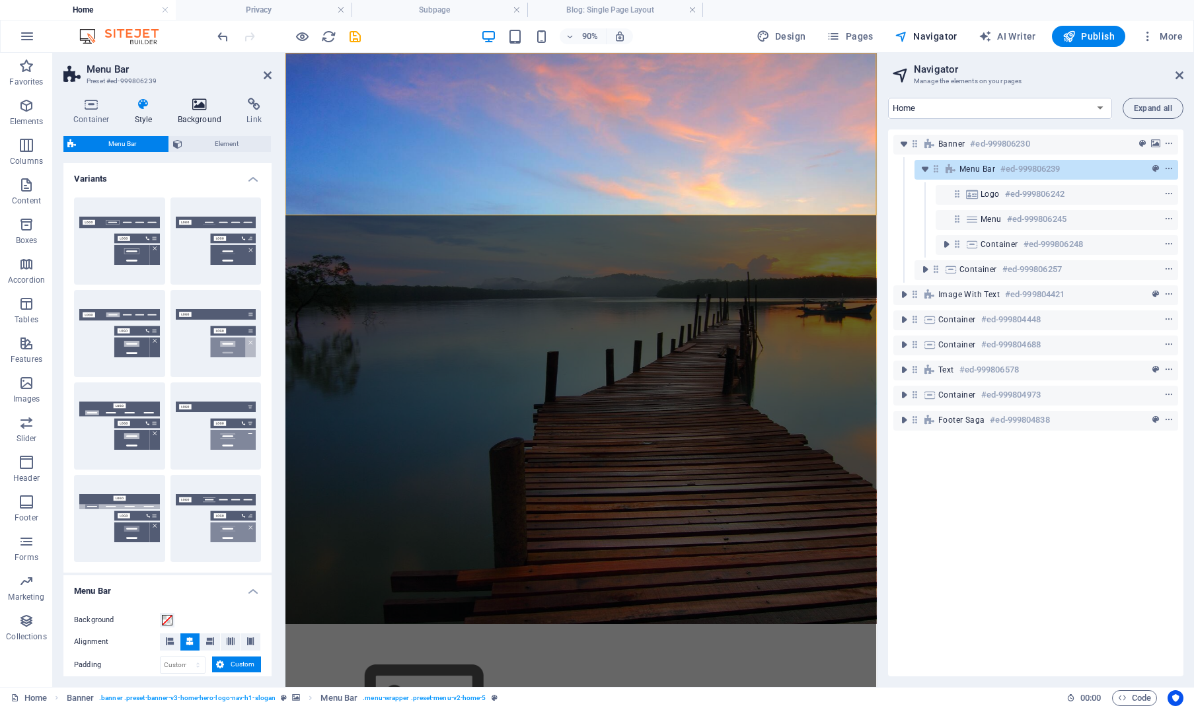
click at [199, 110] on icon at bounding box center [200, 104] width 64 height 13
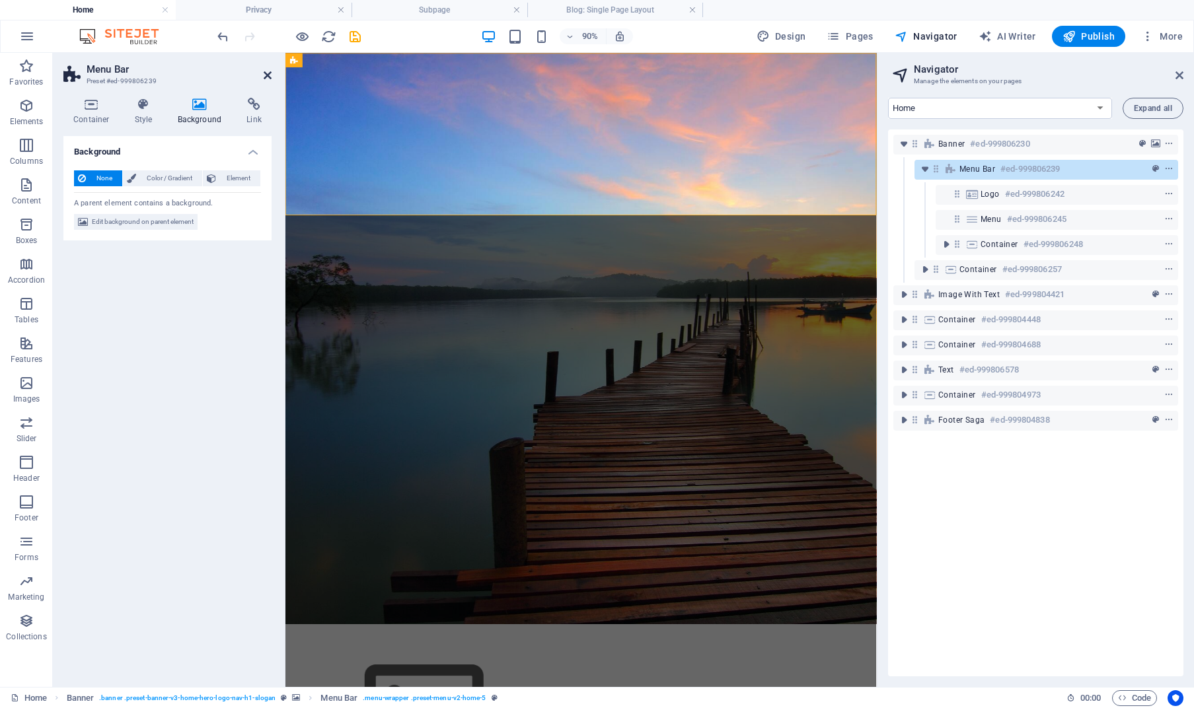
click at [268, 72] on icon at bounding box center [268, 75] width 8 height 11
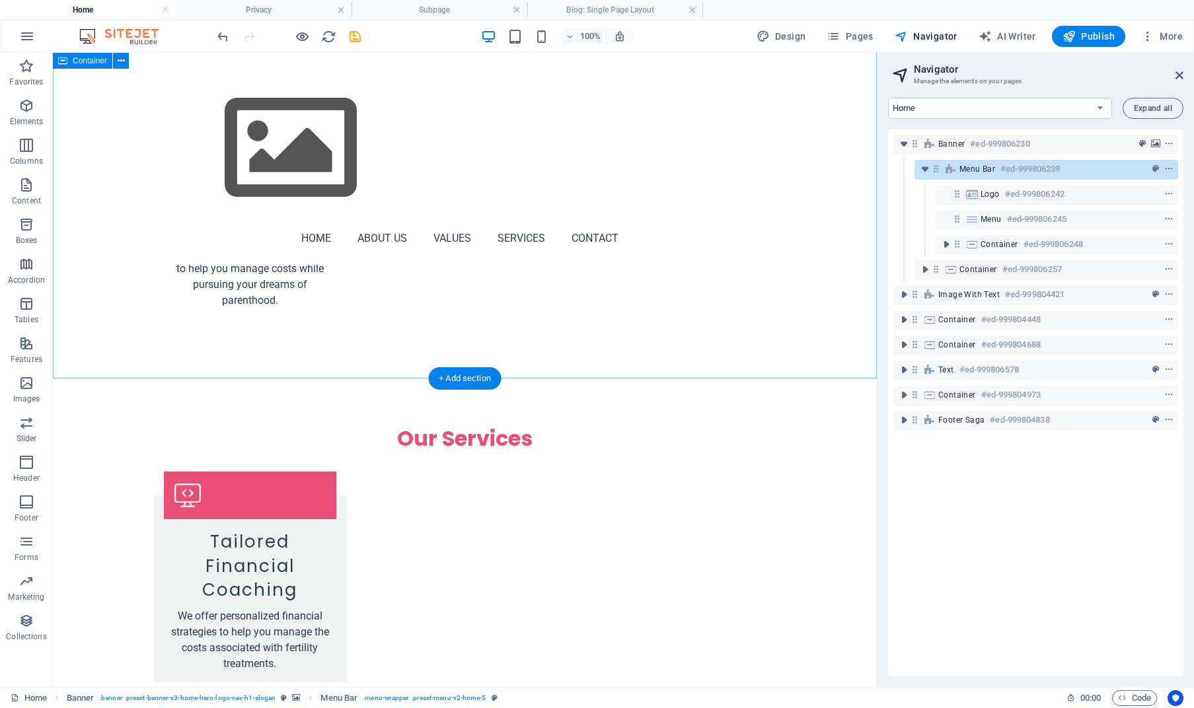
scroll to position [2129, 0]
click at [505, 289] on span "Form button" at bounding box center [511, 291] width 43 height 8
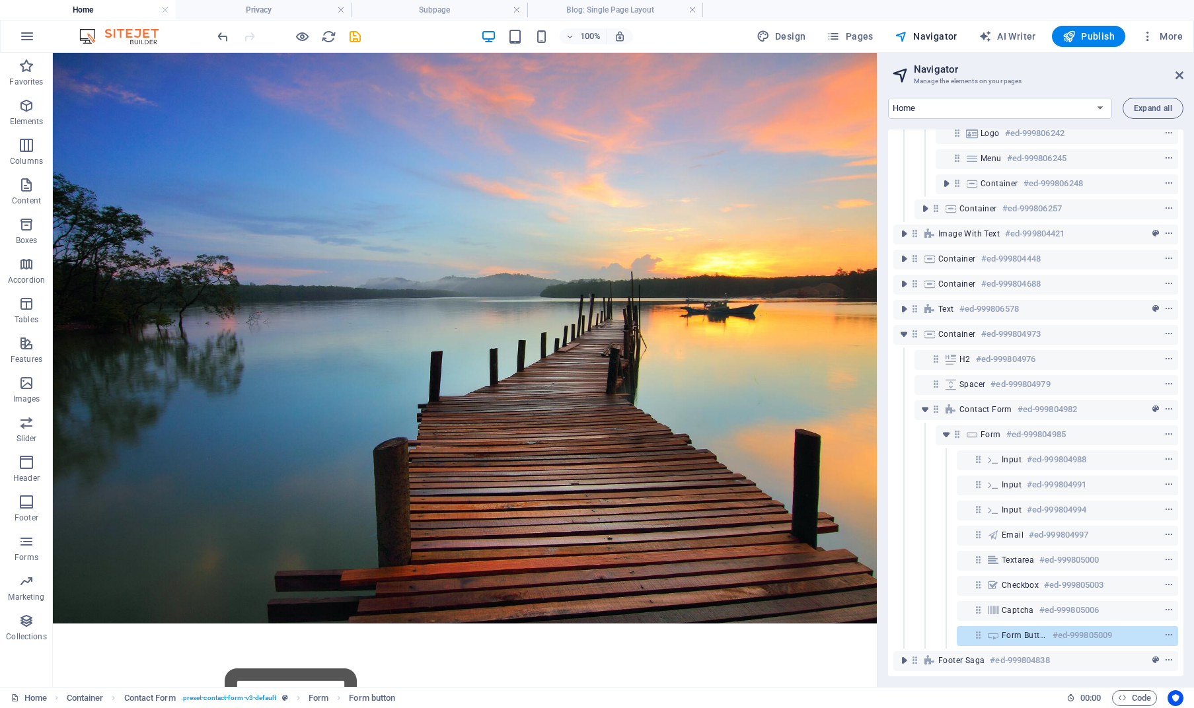
scroll to position [0, 0]
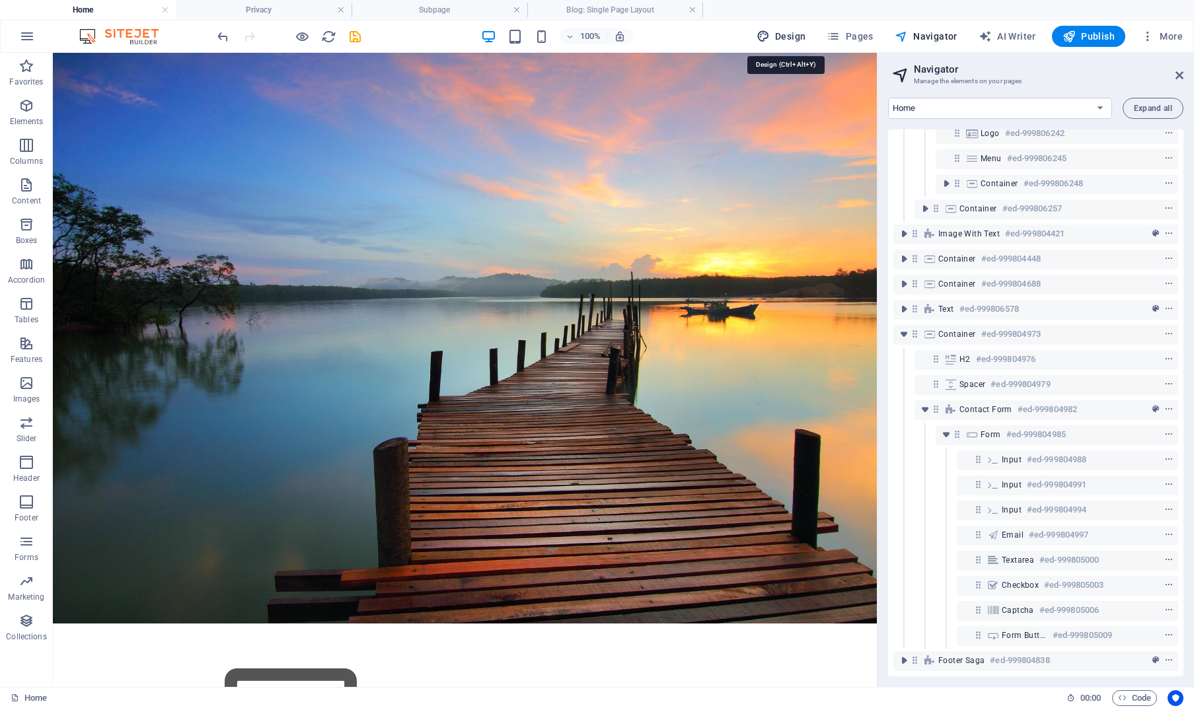
click at [792, 36] on span "Design" at bounding box center [782, 36] width 50 height 13
select select "px"
select select "200"
select select "px"
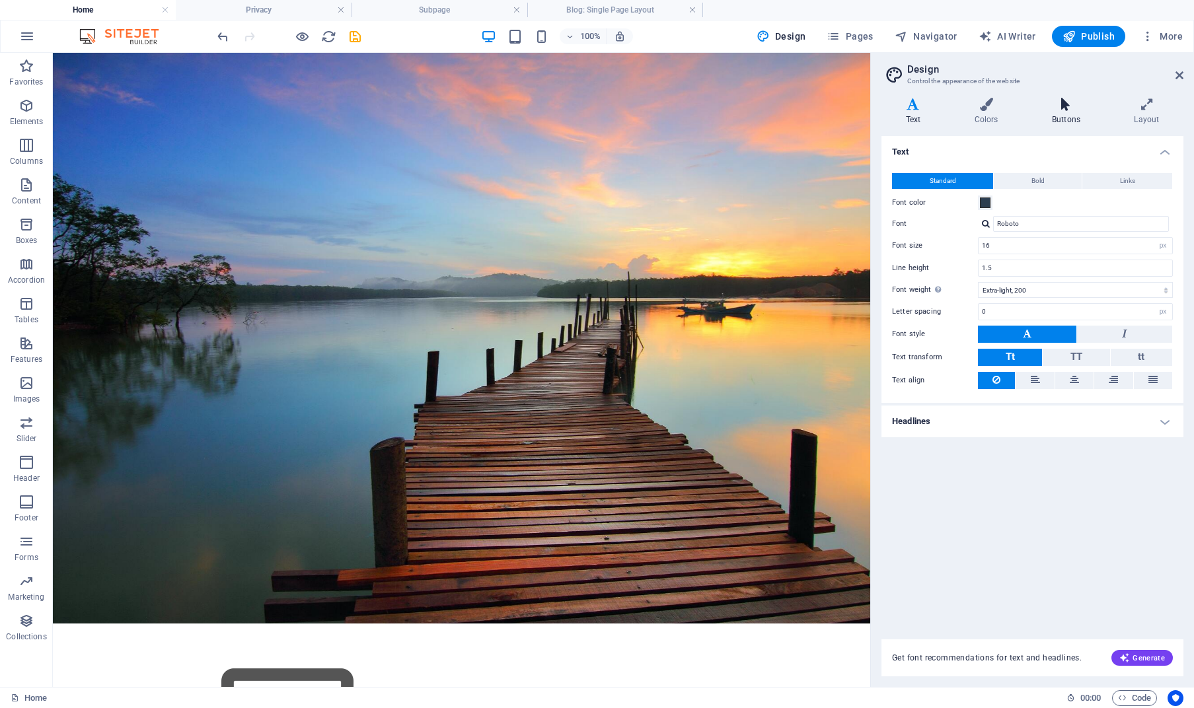
click at [1064, 116] on h4 "Buttons" at bounding box center [1069, 112] width 82 height 28
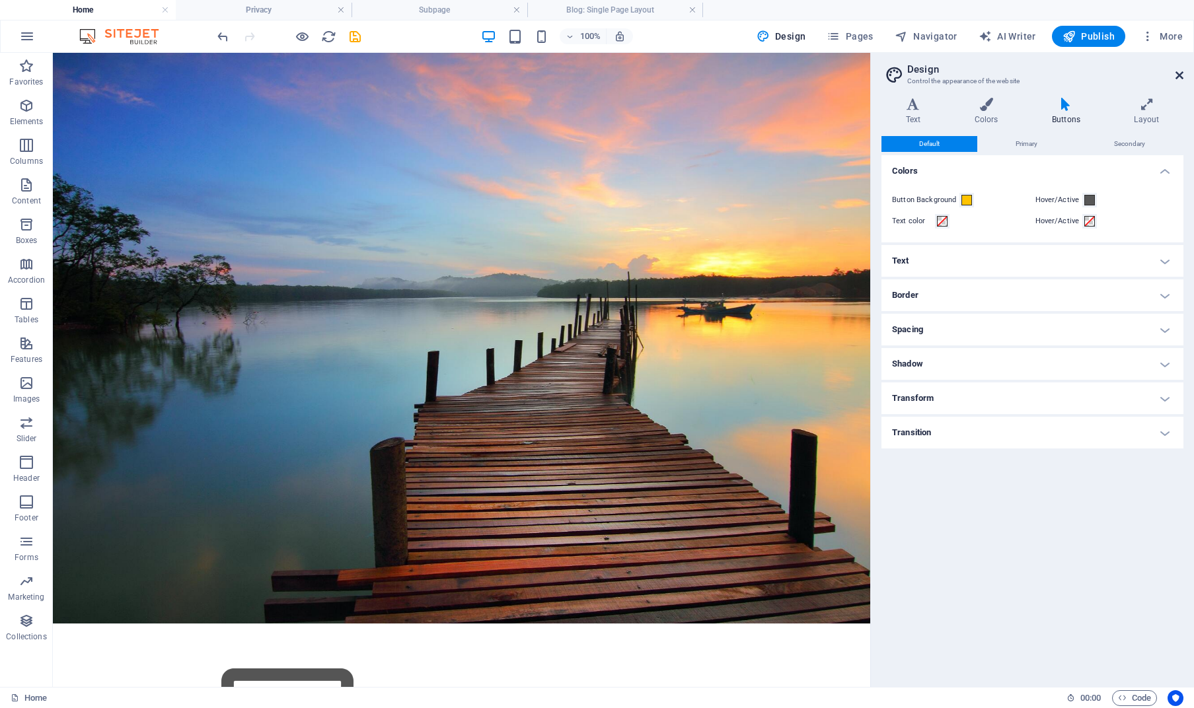
click at [1177, 77] on icon at bounding box center [1180, 75] width 8 height 11
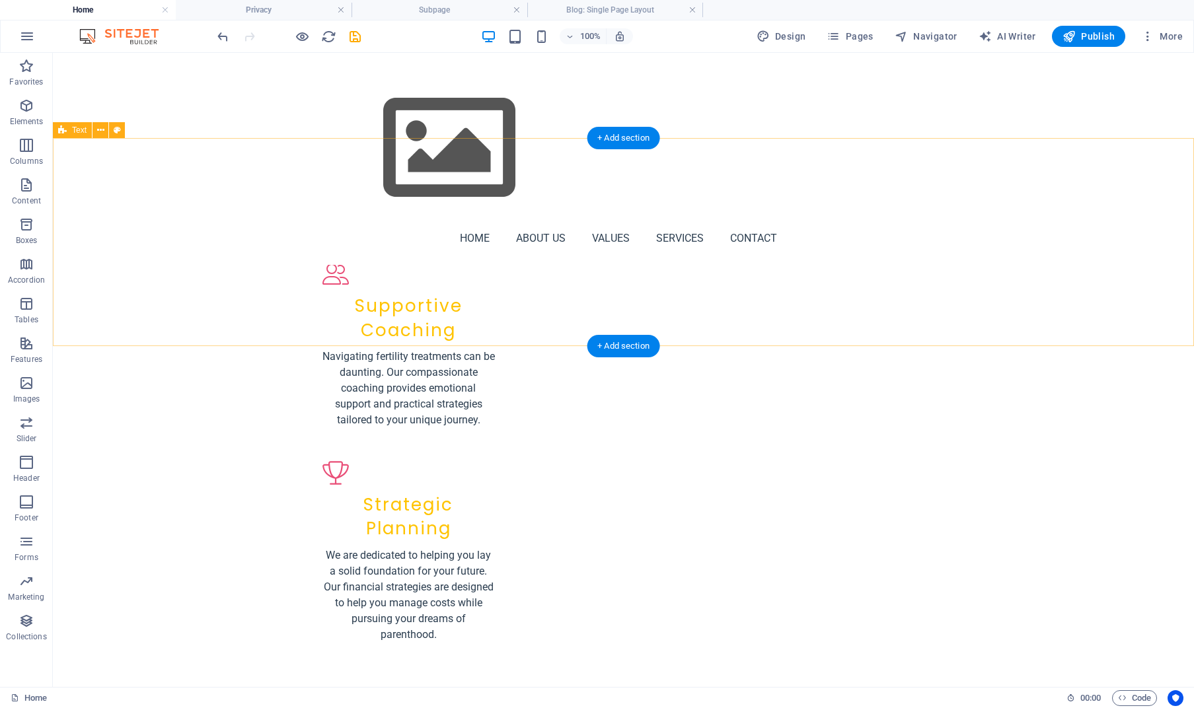
scroll to position [1797, 0]
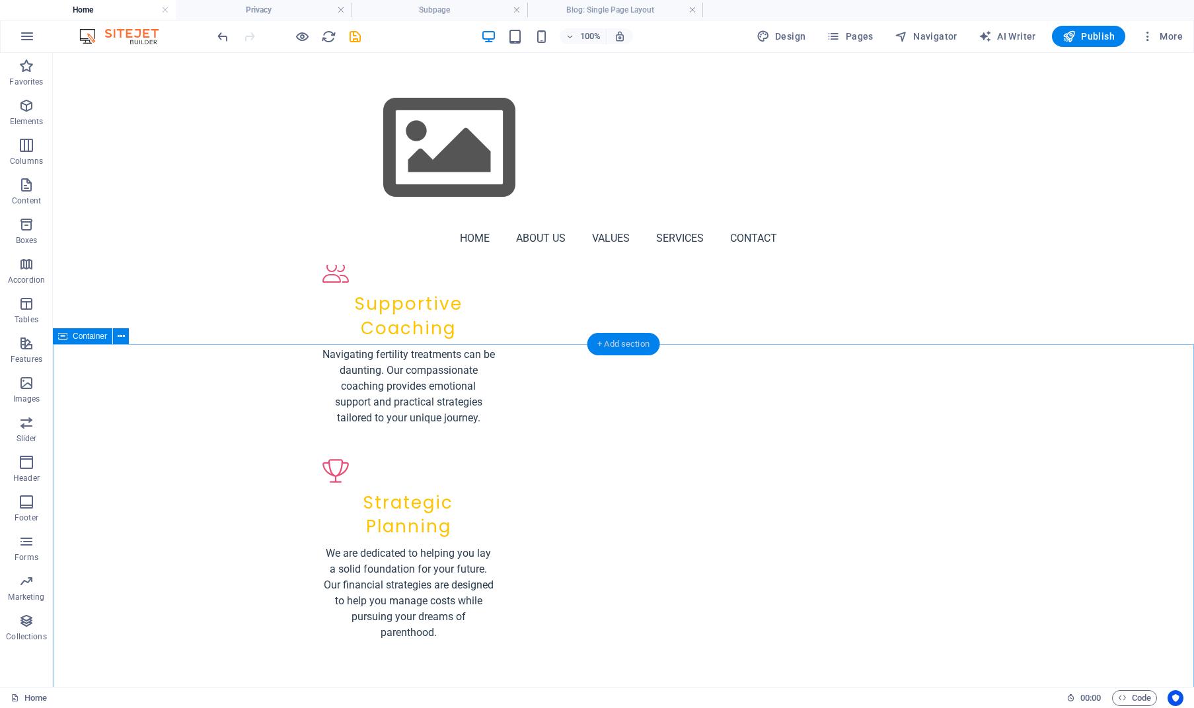
click at [621, 348] on div "+ Add section" at bounding box center [623, 344] width 73 height 22
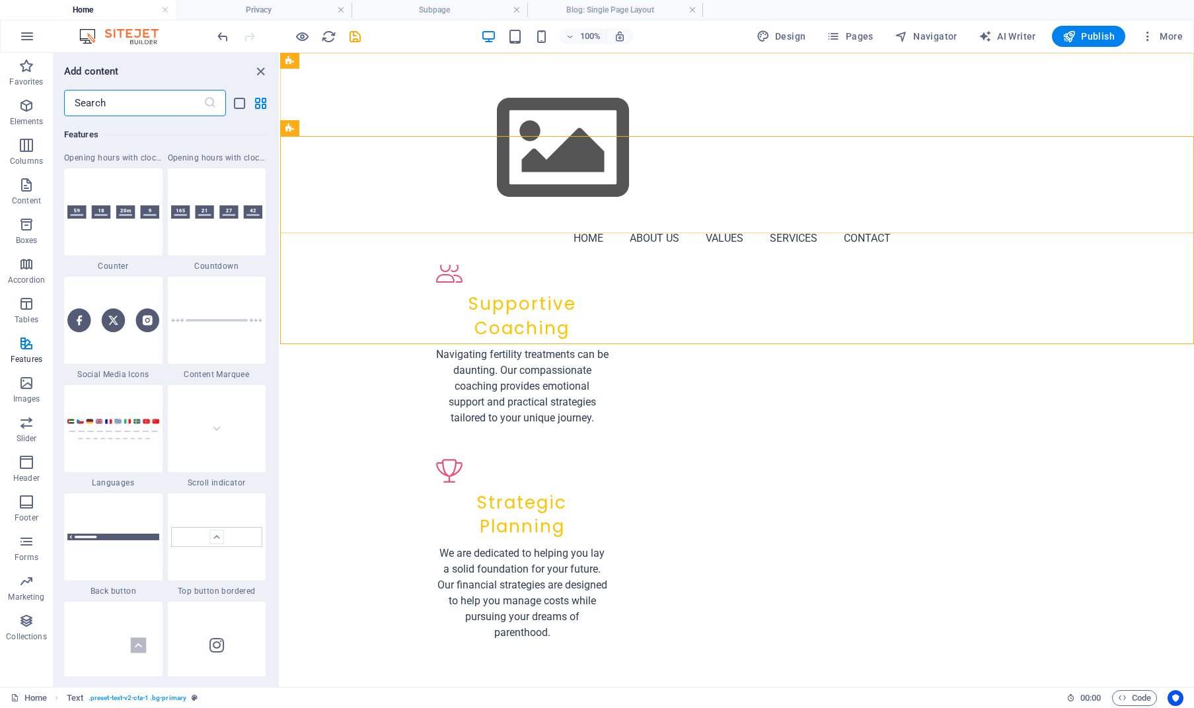
scroll to position [5899, 0]
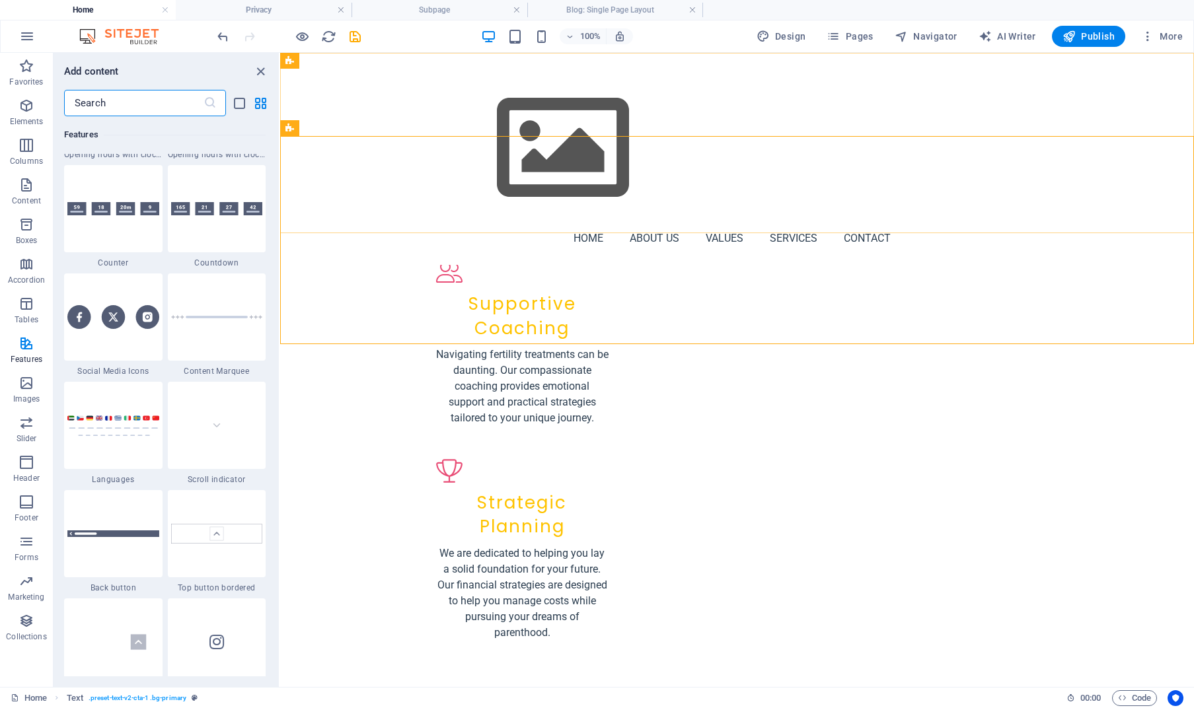
click at [139, 99] on input "text" at bounding box center [133, 103] width 139 height 26
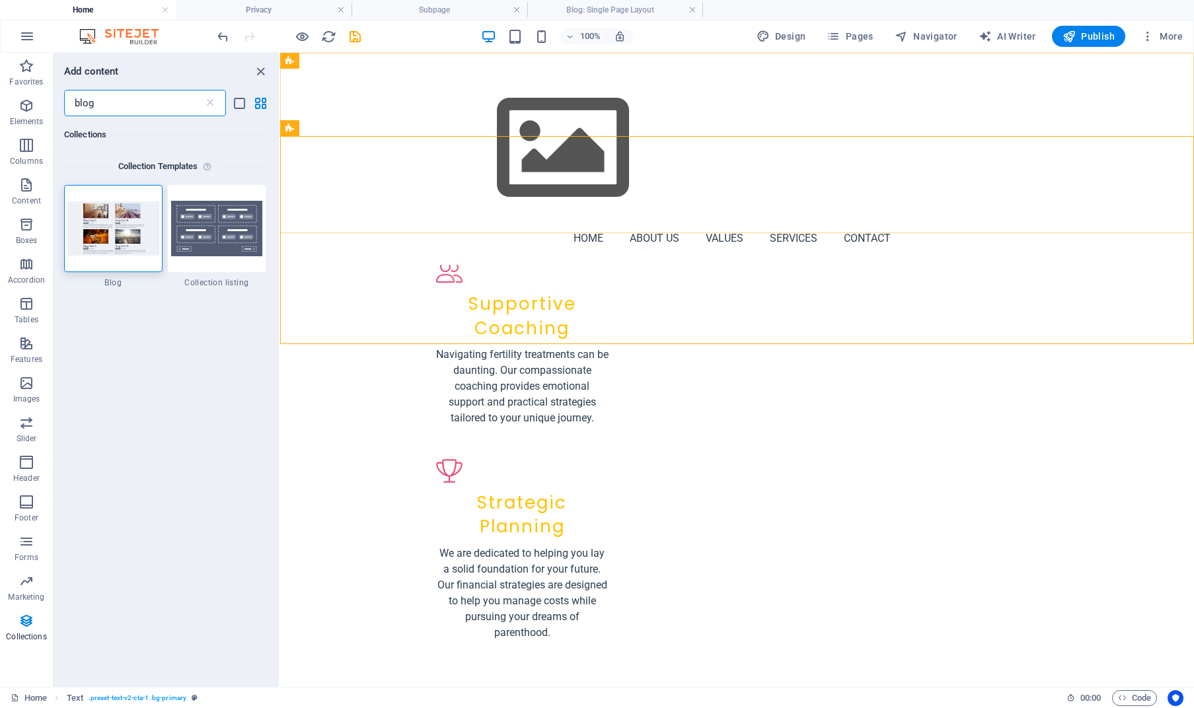
scroll to position [0, 0]
type input "blog"
click at [128, 252] on img at bounding box center [113, 229] width 92 height 54
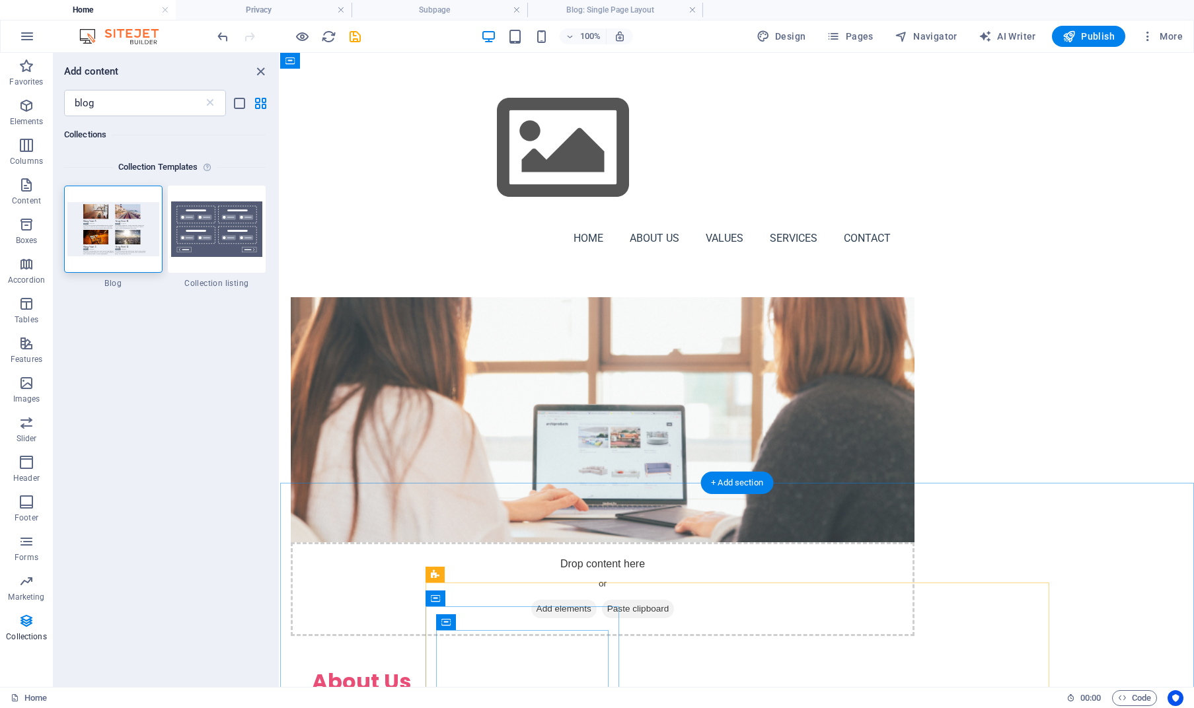
scroll to position [848, 0]
click at [171, 385] on div "Collections Collection Templates 1 Star Blog 1 Star Collection listing" at bounding box center [166, 396] width 225 height 560
click at [98, 231] on img at bounding box center [113, 229] width 92 height 54
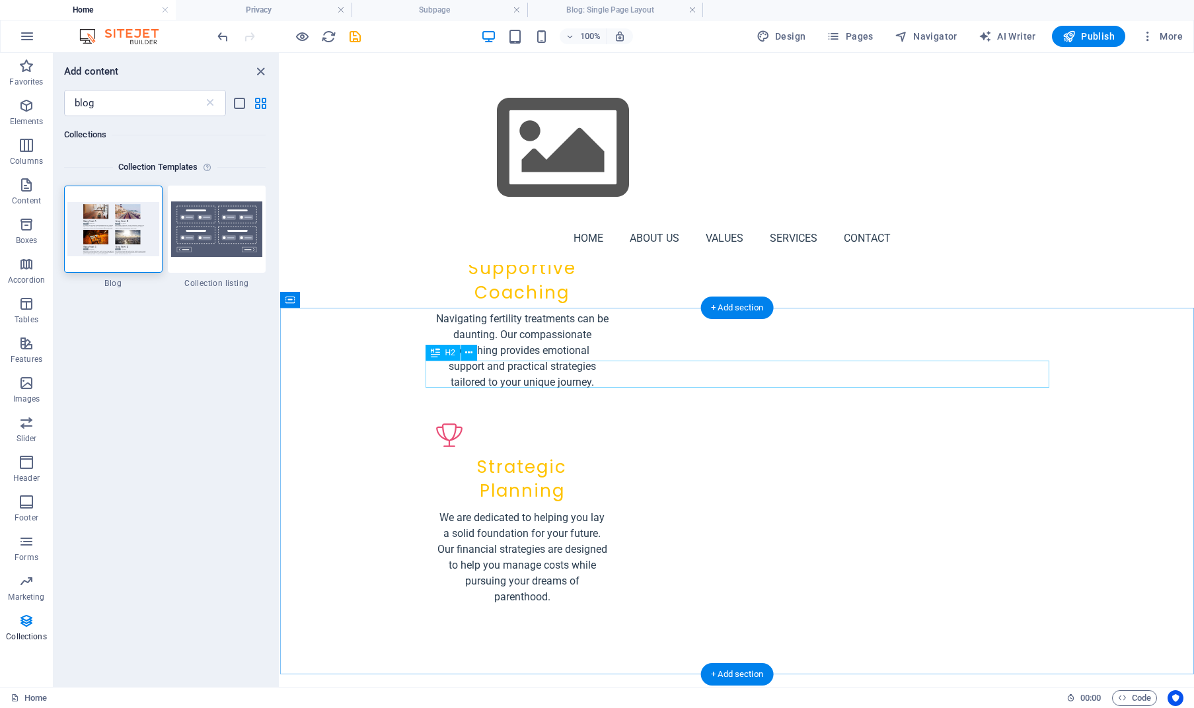
scroll to position [1834, 0]
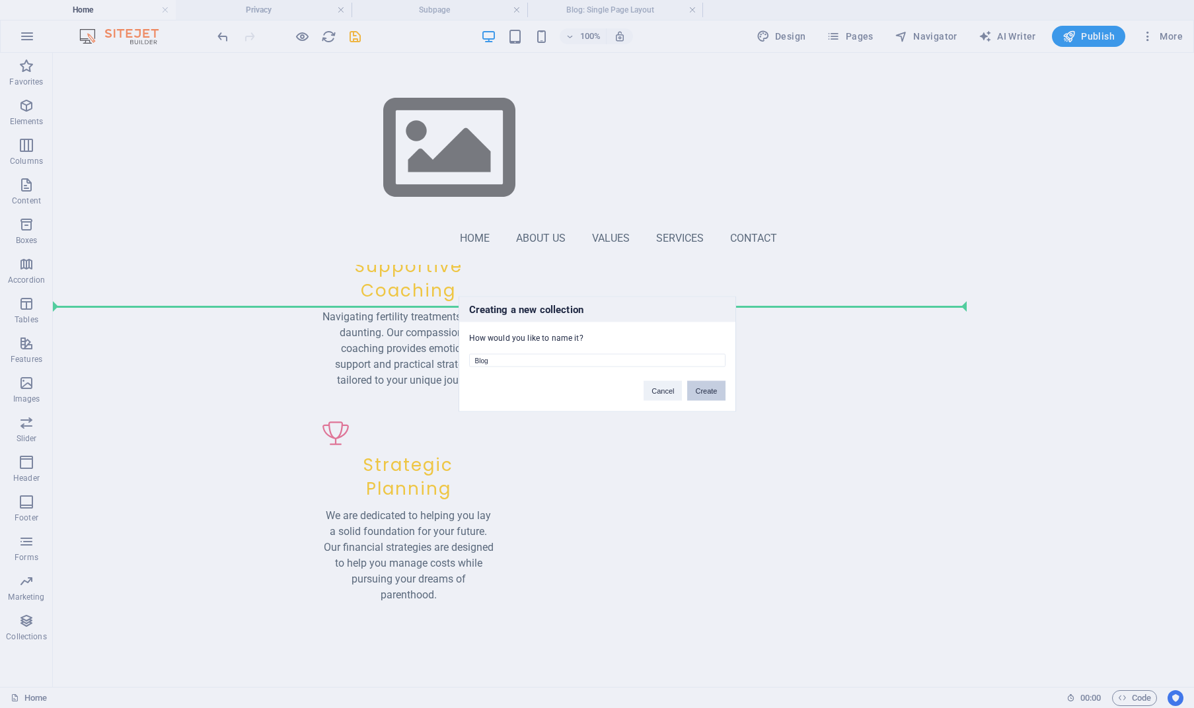
click at [700, 393] on button "Create" at bounding box center [706, 391] width 38 height 20
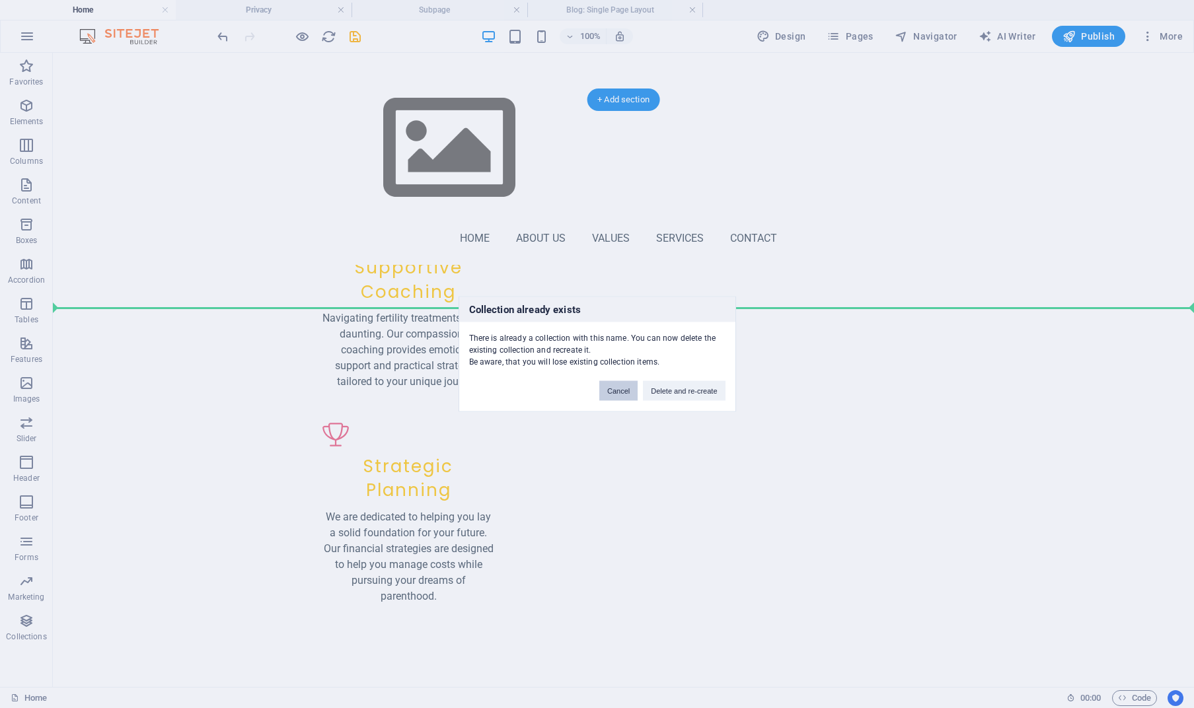
click at [615, 391] on button "Cancel" at bounding box center [618, 391] width 38 height 20
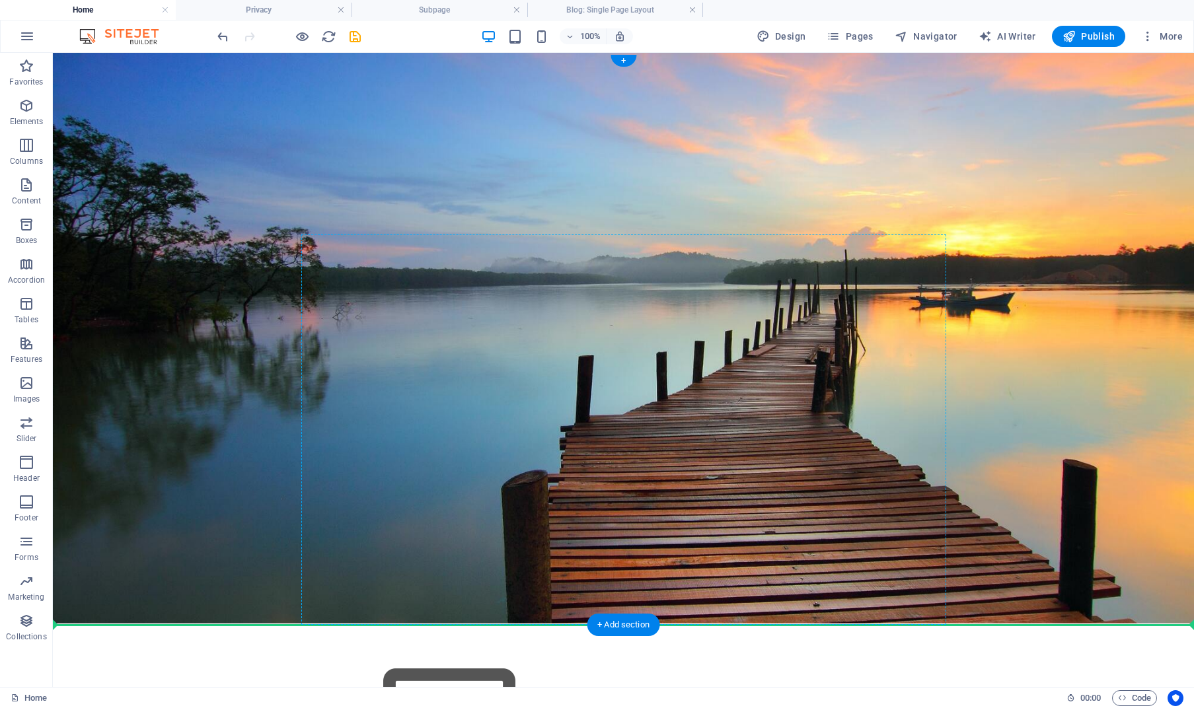
scroll to position [0, 0]
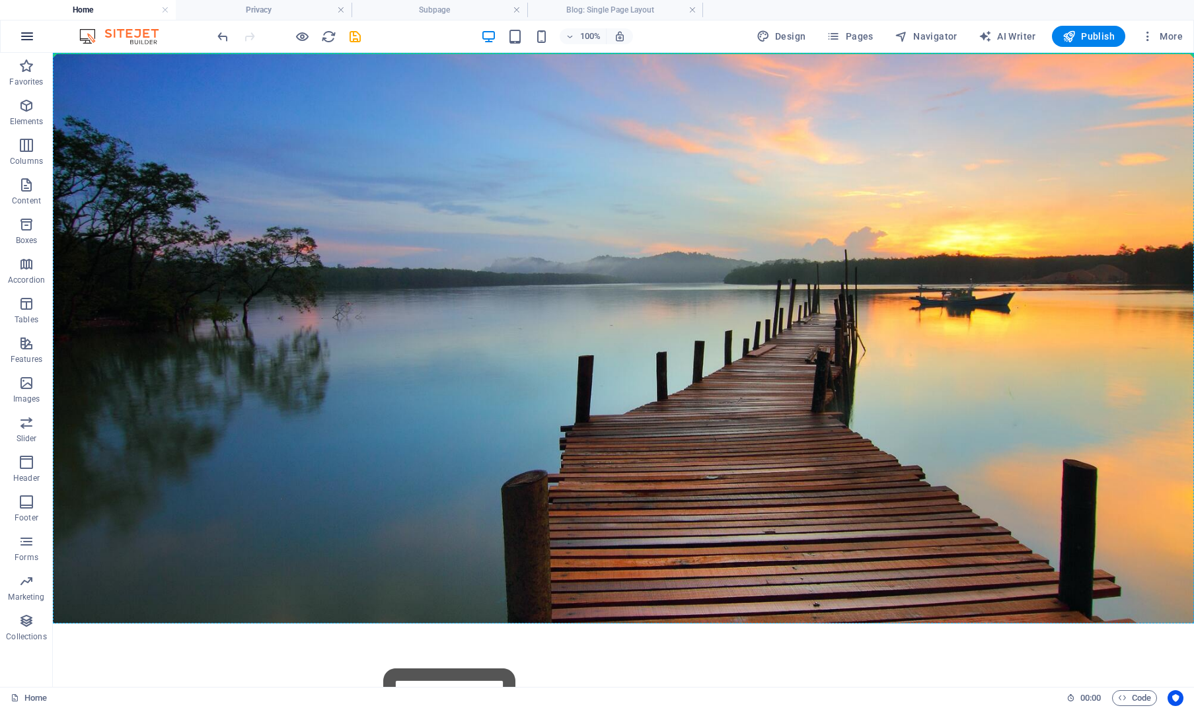
click at [32, 37] on icon "button" at bounding box center [27, 36] width 16 height 16
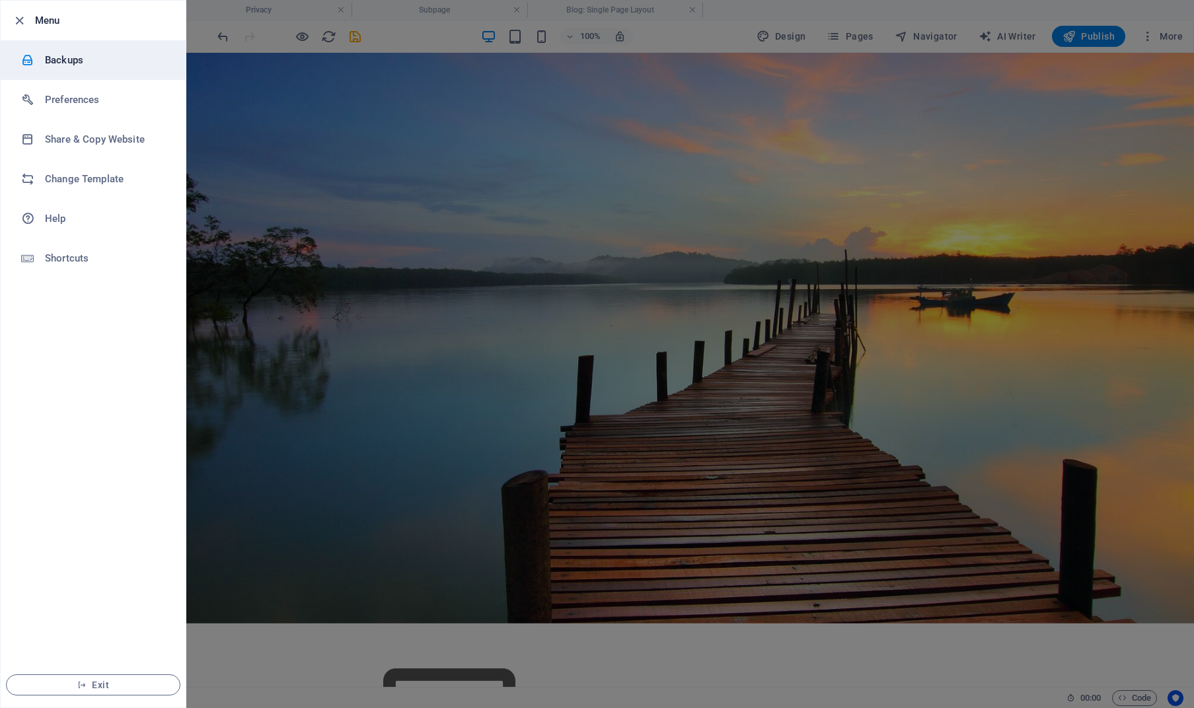
click at [56, 67] on h6 "Backups" at bounding box center [106, 60] width 122 height 16
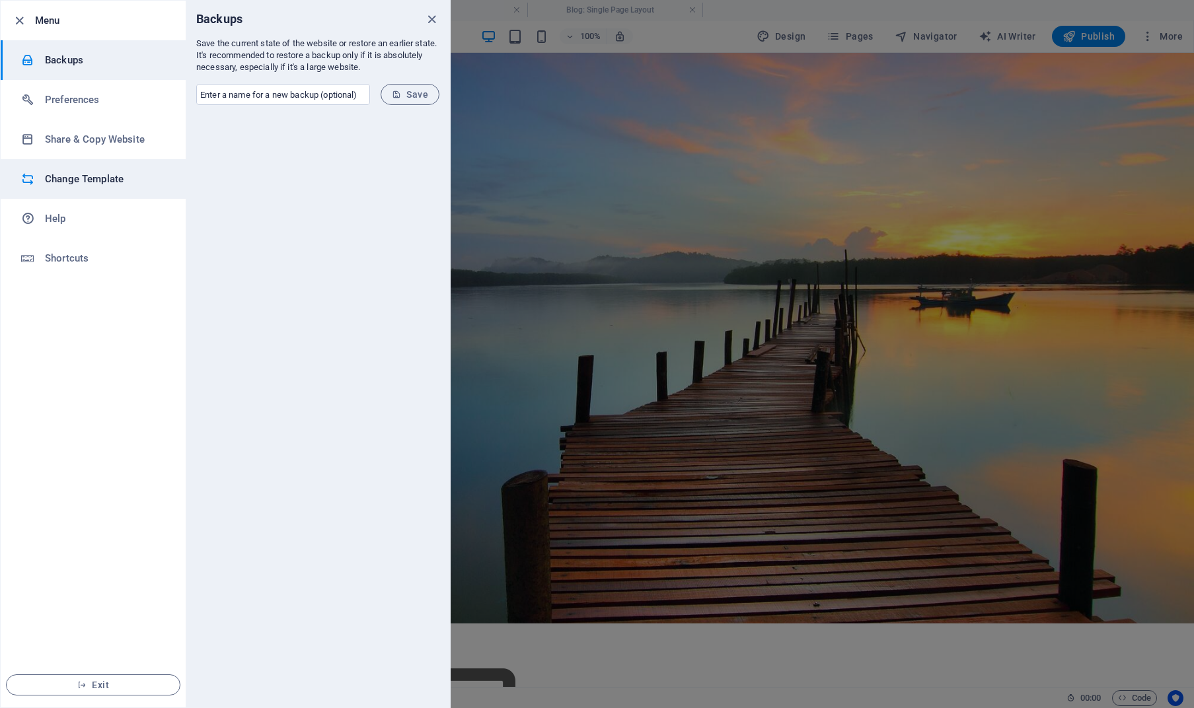
click at [91, 178] on h6 "Change Template" at bounding box center [106, 179] width 122 height 16
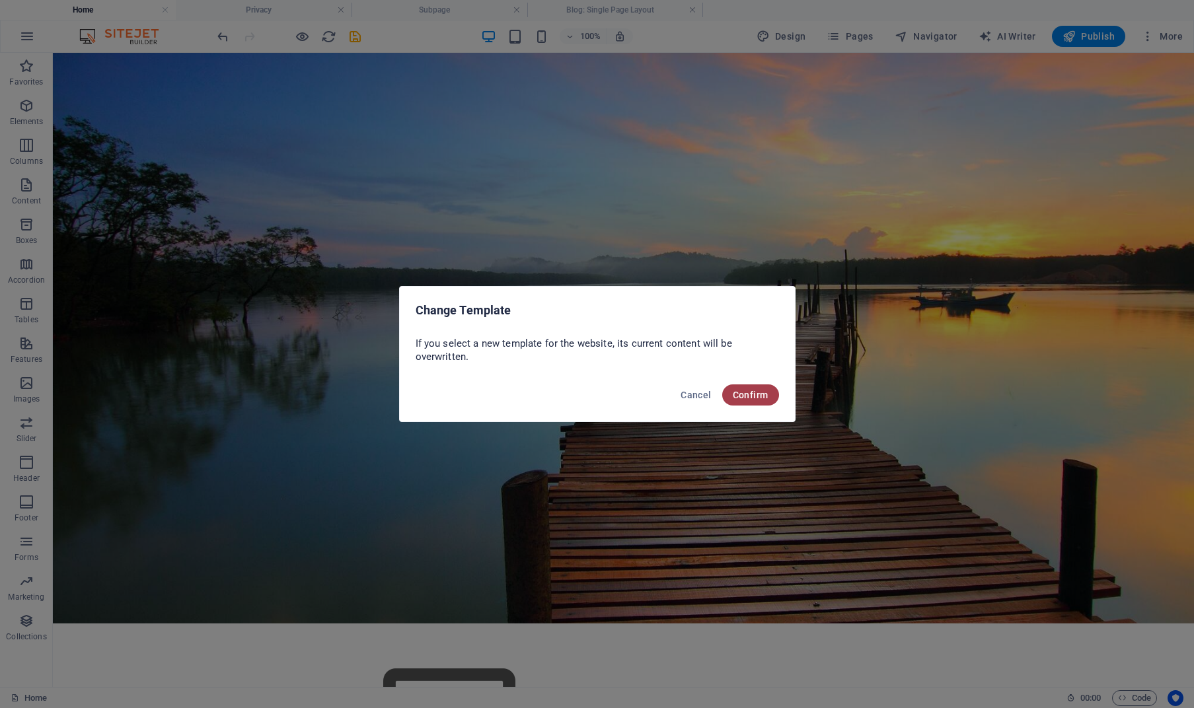
click at [743, 398] on span "Confirm" at bounding box center [751, 395] width 36 height 11
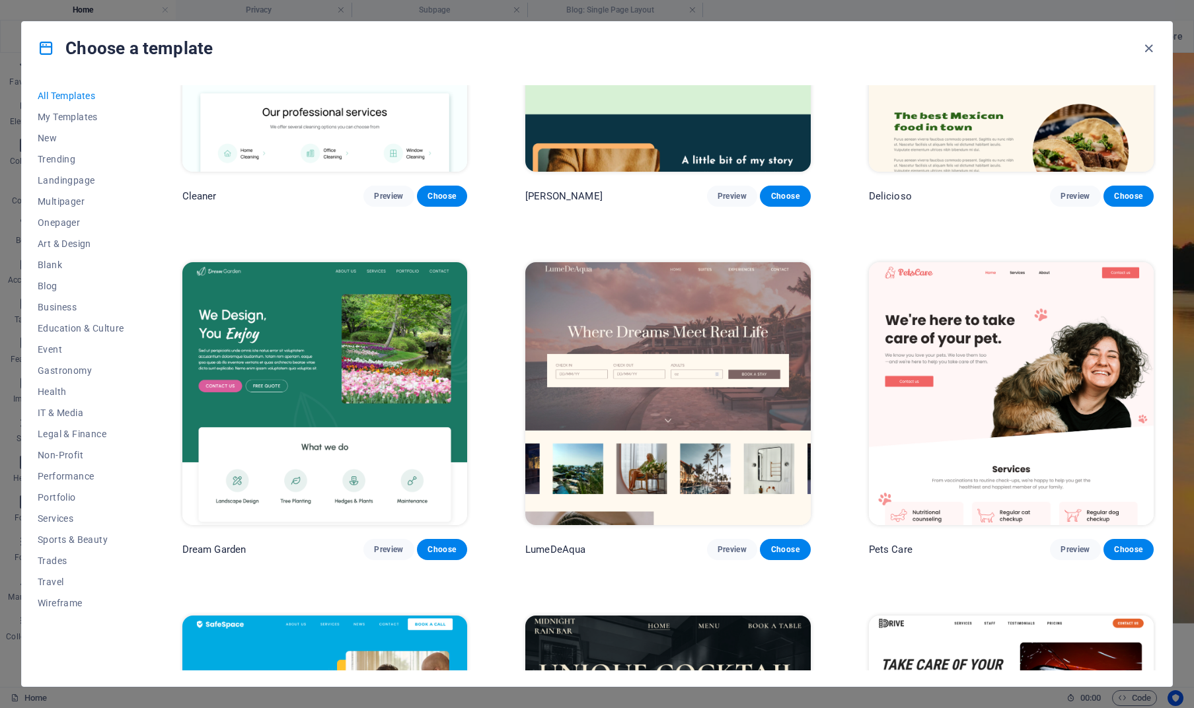
scroll to position [2639, 0]
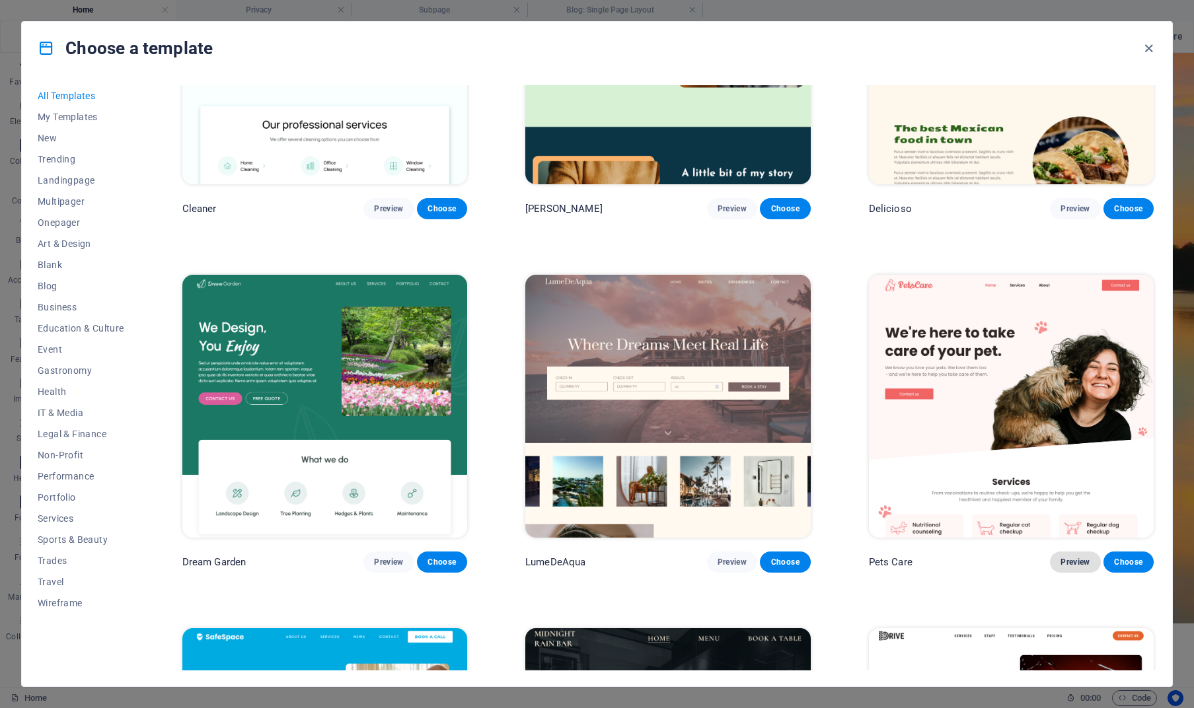
click at [1076, 557] on span "Preview" at bounding box center [1075, 562] width 29 height 11
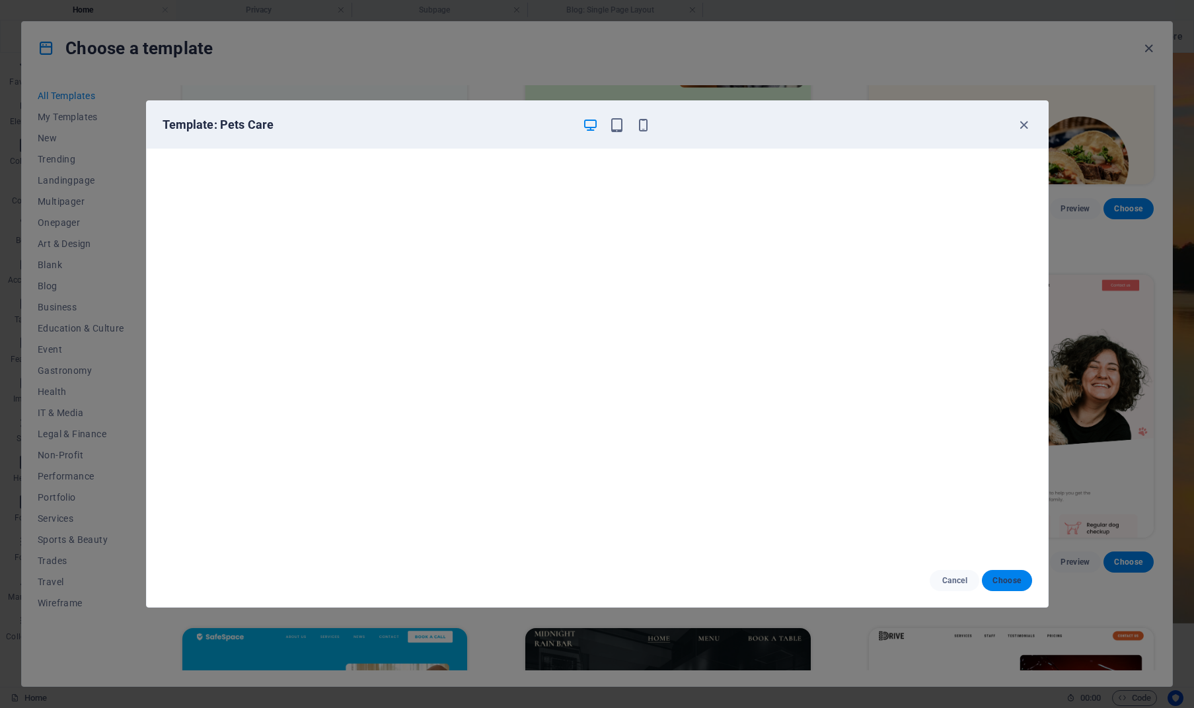
click at [1003, 580] on span "Choose" at bounding box center [1007, 581] width 28 height 11
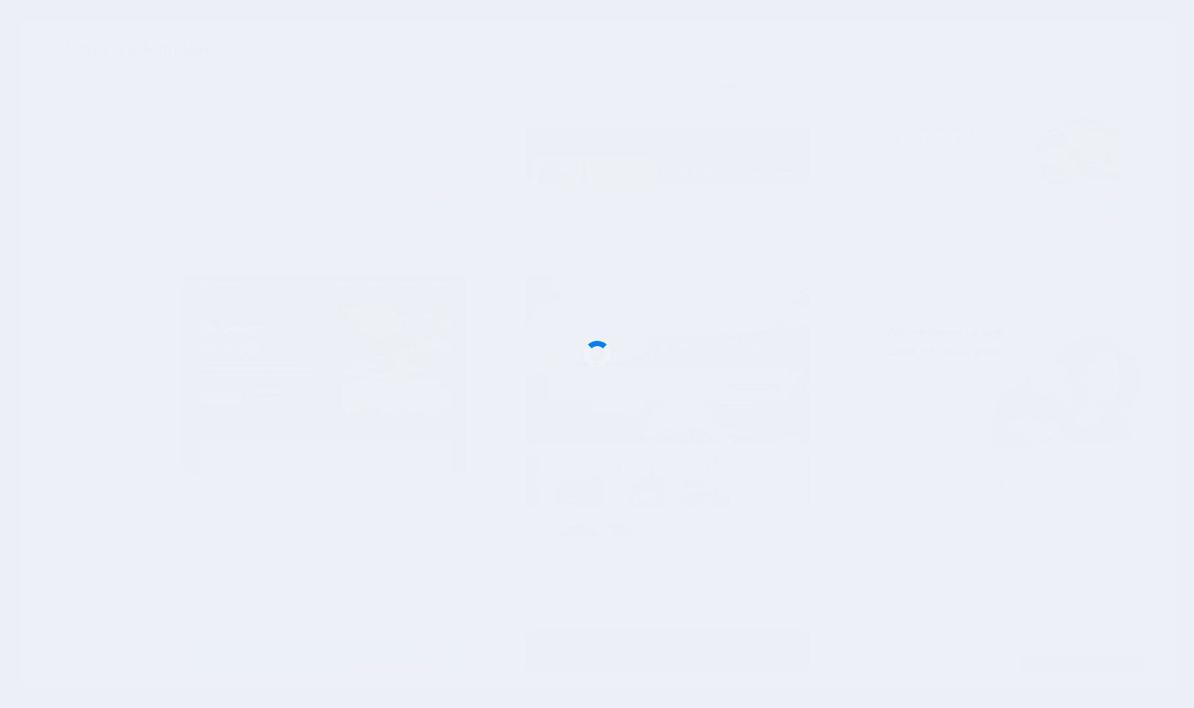
checkbox input "false"
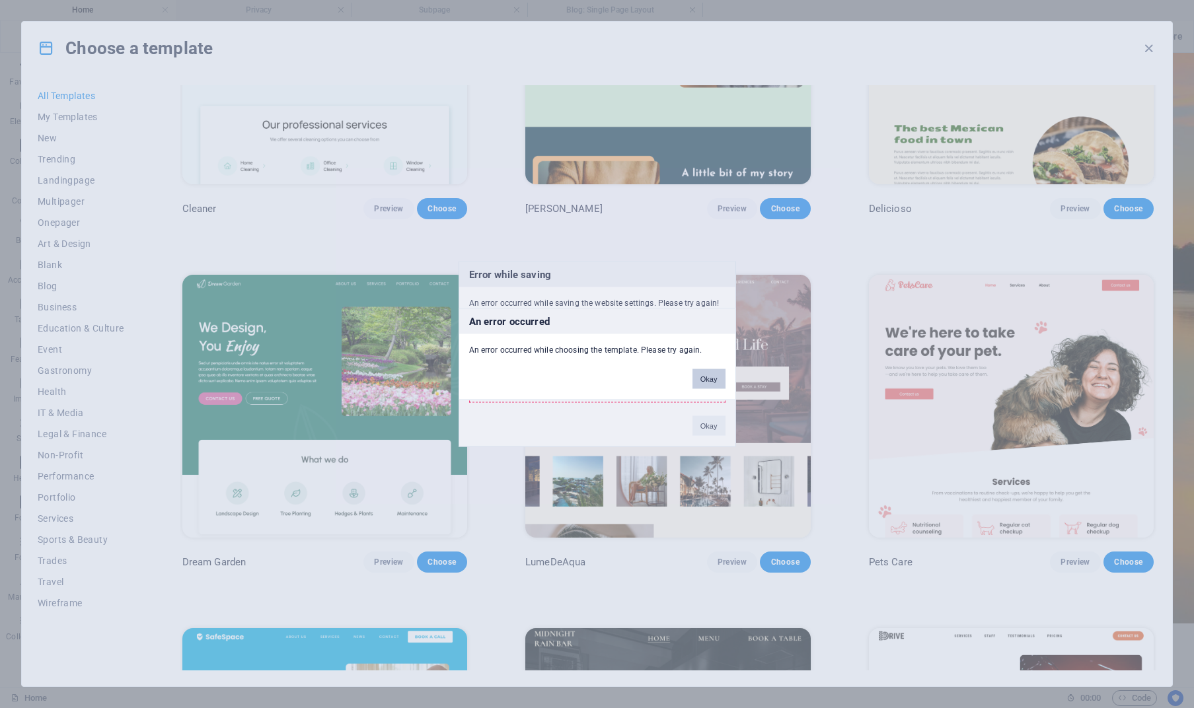
click at [705, 383] on button "Okay" at bounding box center [709, 379] width 33 height 20
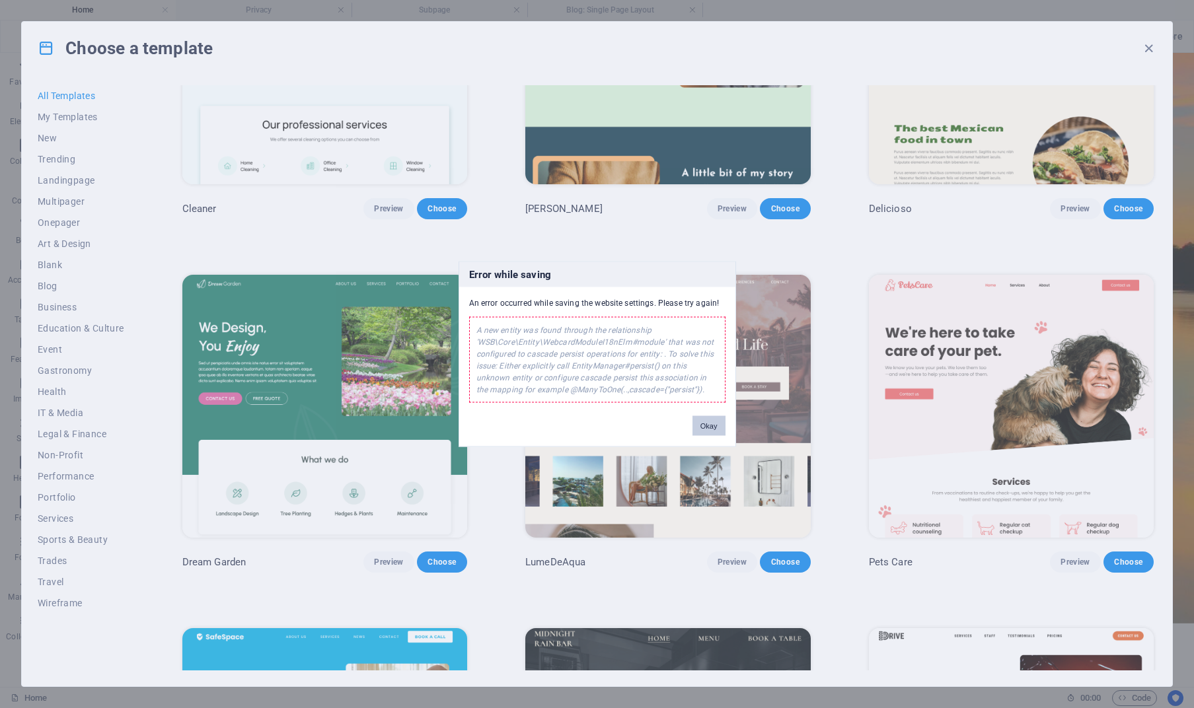
click at [707, 428] on button "Okay" at bounding box center [709, 426] width 33 height 20
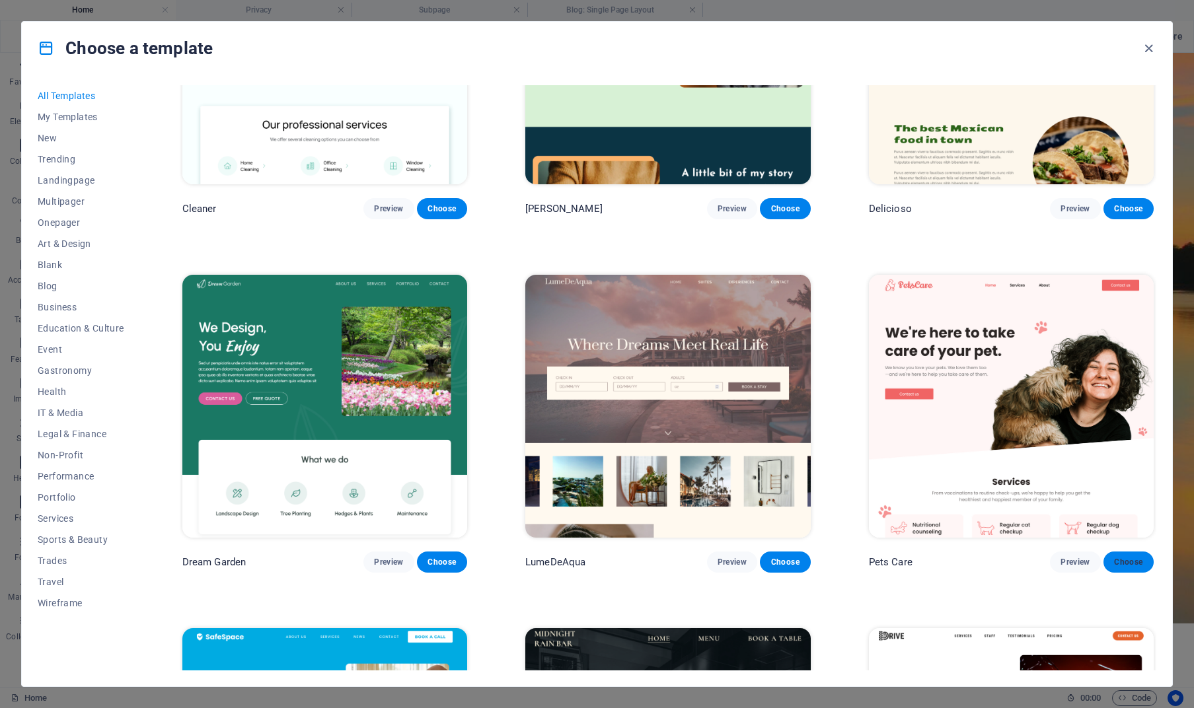
click at [1127, 557] on span "Choose" at bounding box center [1128, 562] width 29 height 11
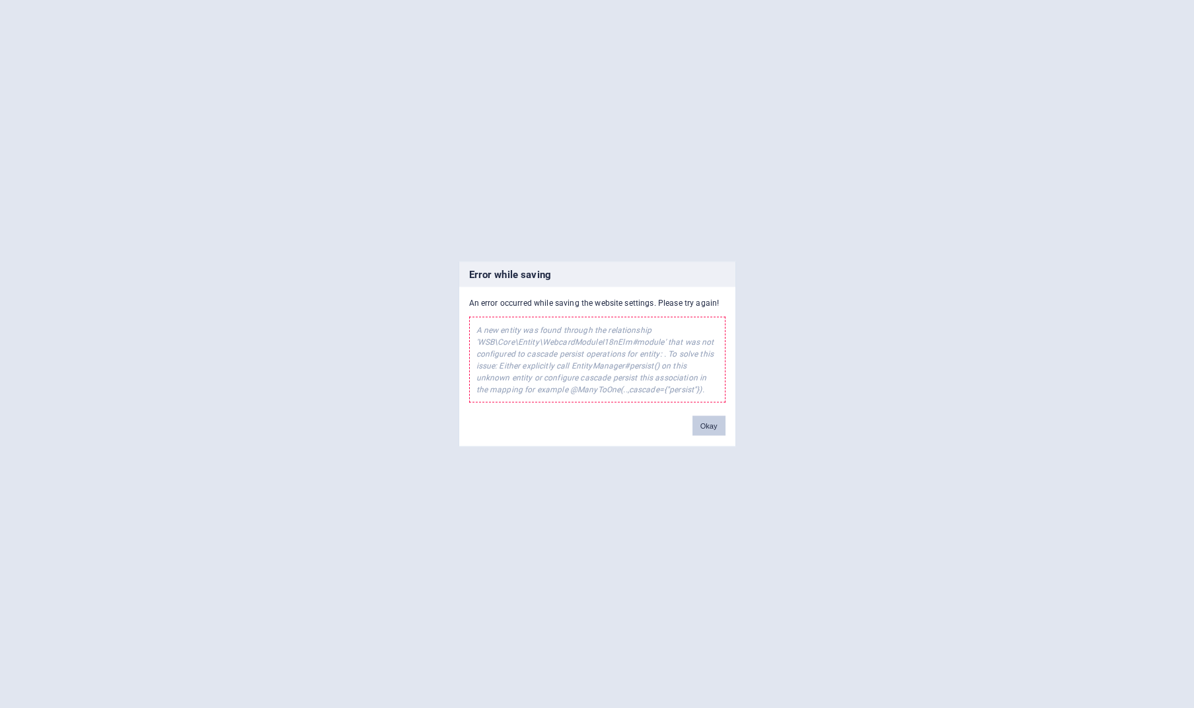
click at [710, 430] on button "Okay" at bounding box center [709, 426] width 33 height 20
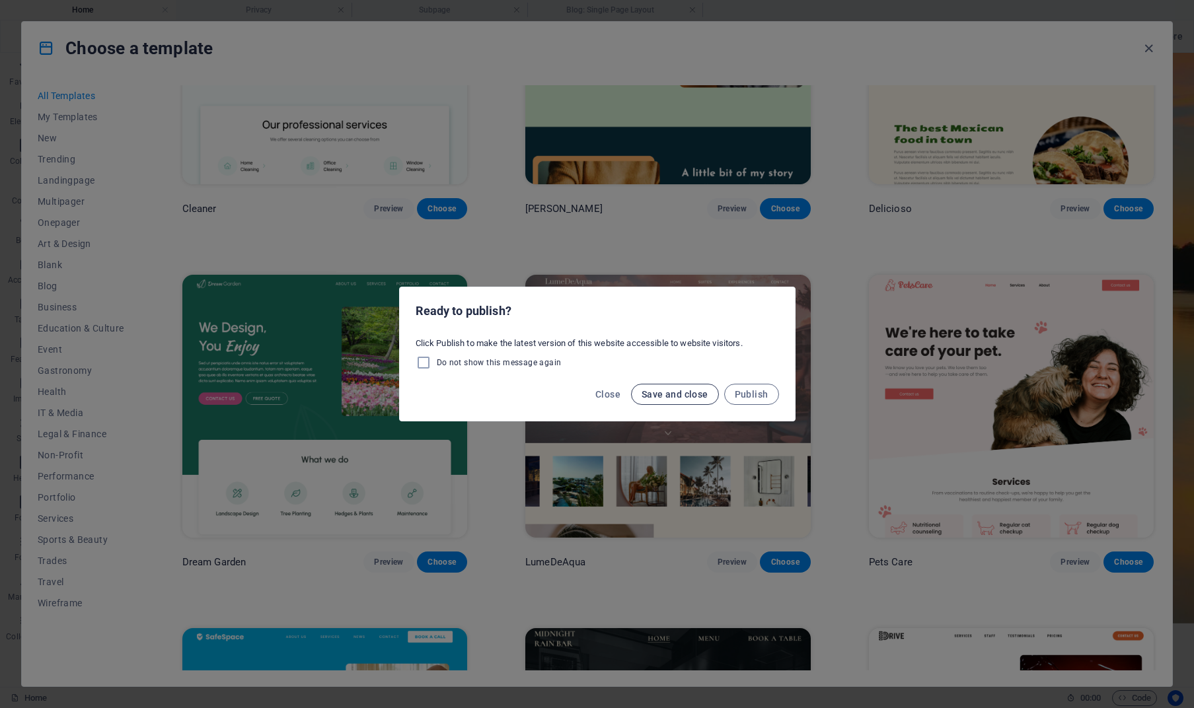
click at [667, 396] on span "Save and close" at bounding box center [675, 394] width 67 height 11
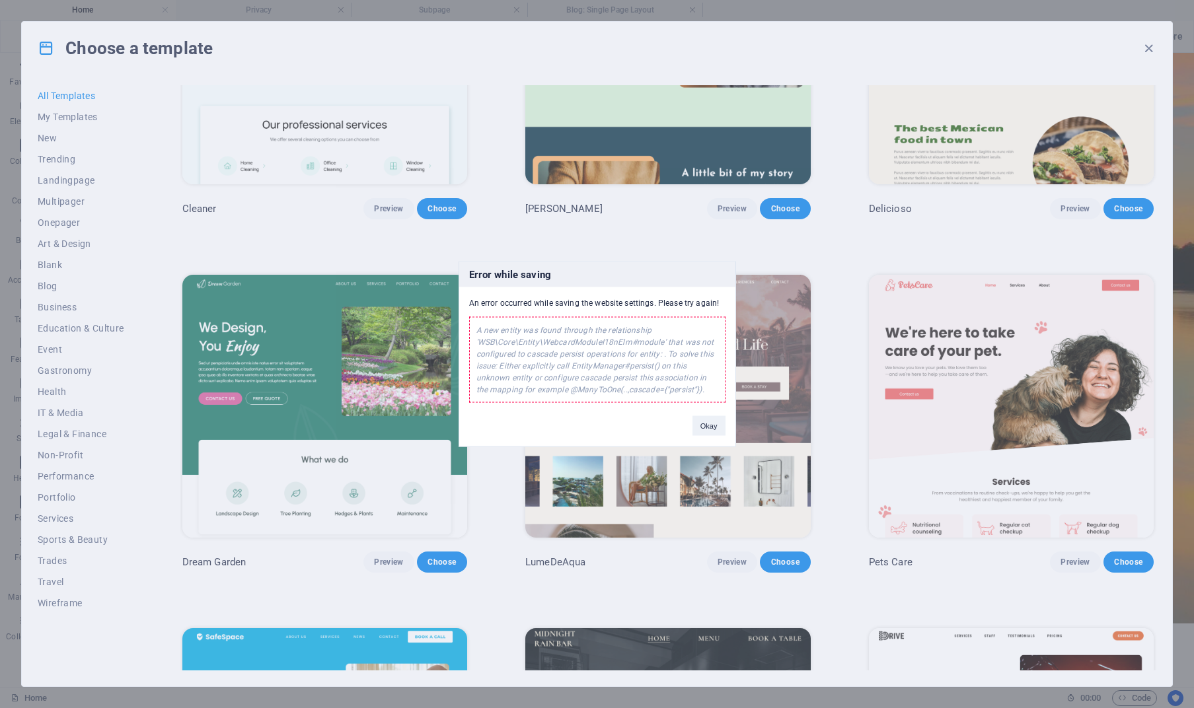
drag, startPoint x: 710, startPoint y: 426, endPoint x: 720, endPoint y: 420, distance: 11.0
click at [711, 425] on button "Okay" at bounding box center [709, 426] width 33 height 20
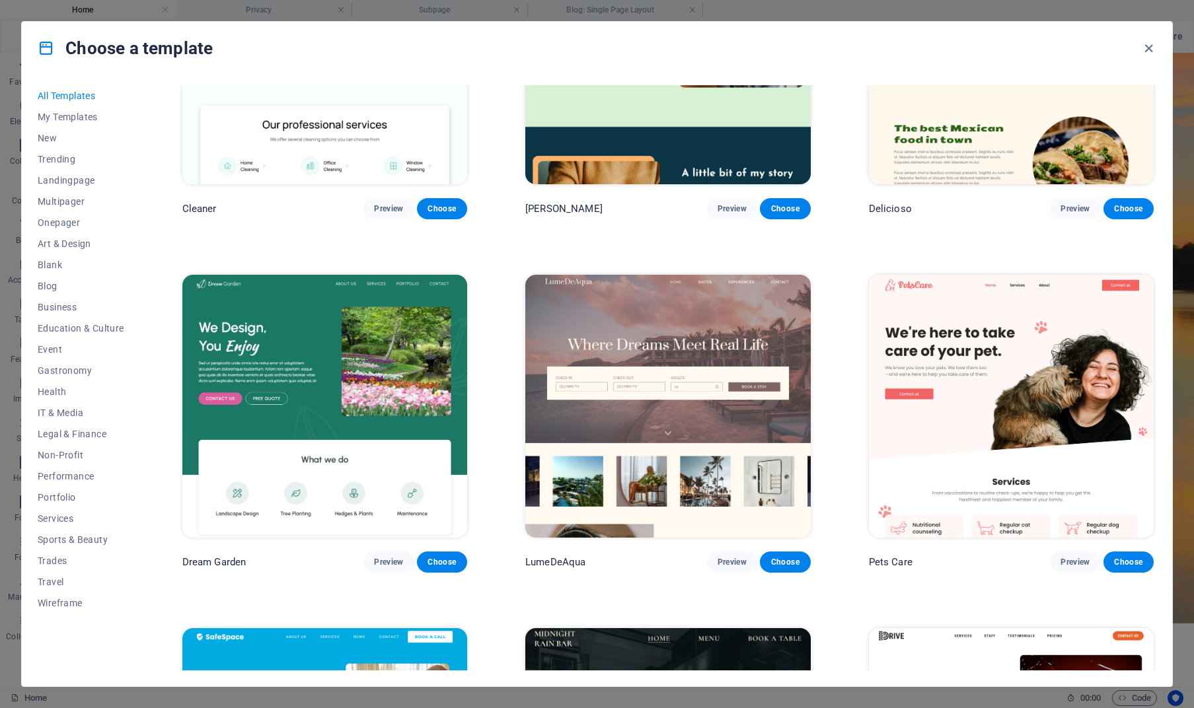
click at [1145, 50] on icon "button" at bounding box center [1148, 48] width 15 height 15
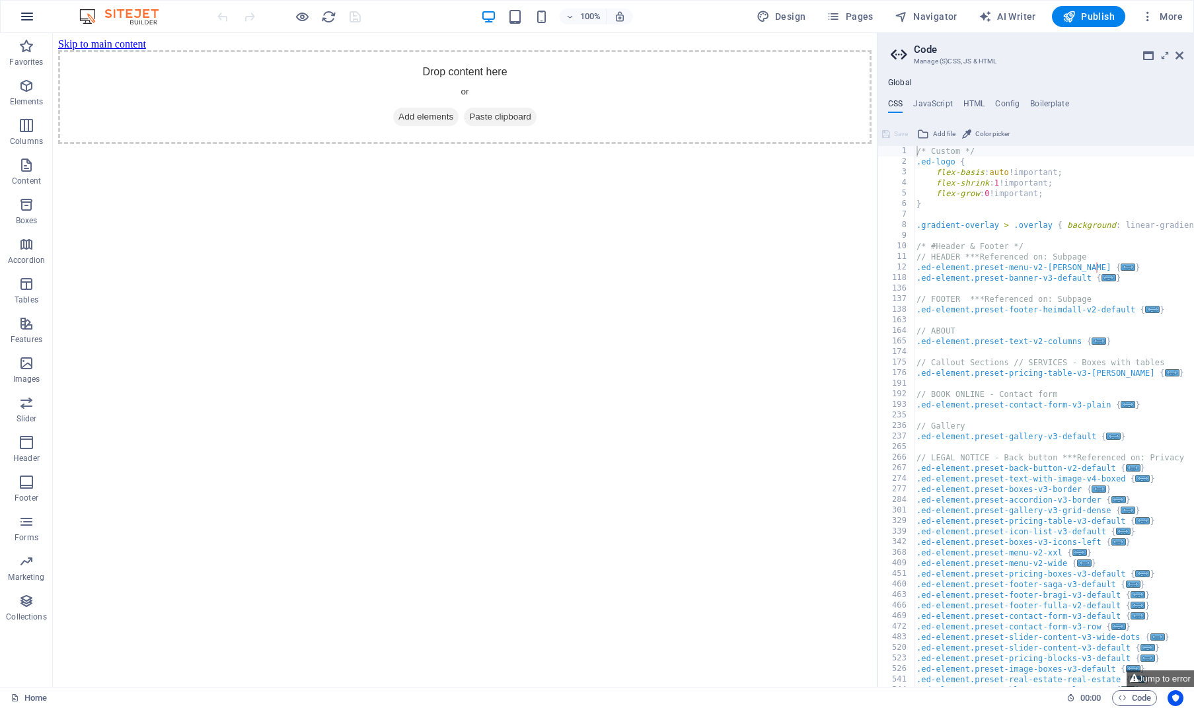
click at [29, 15] on icon "button" at bounding box center [27, 17] width 16 height 16
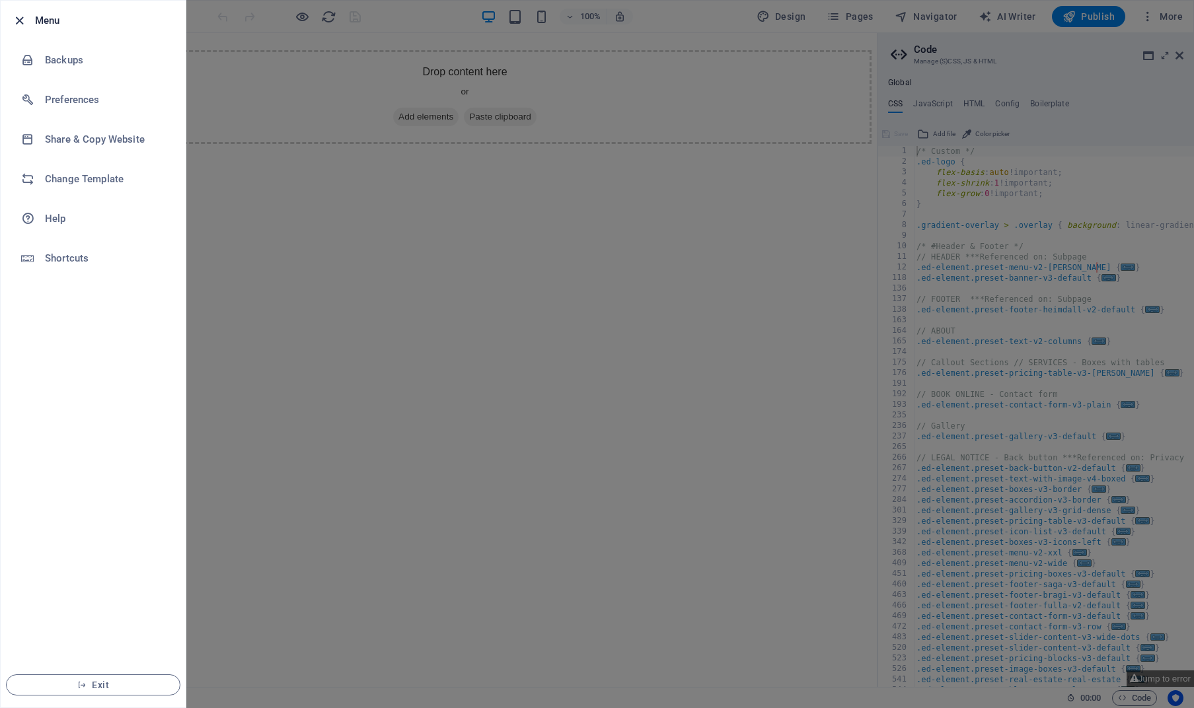
click at [19, 17] on icon "button" at bounding box center [19, 20] width 15 height 15
